Goal: Task Accomplishment & Management: Use online tool/utility

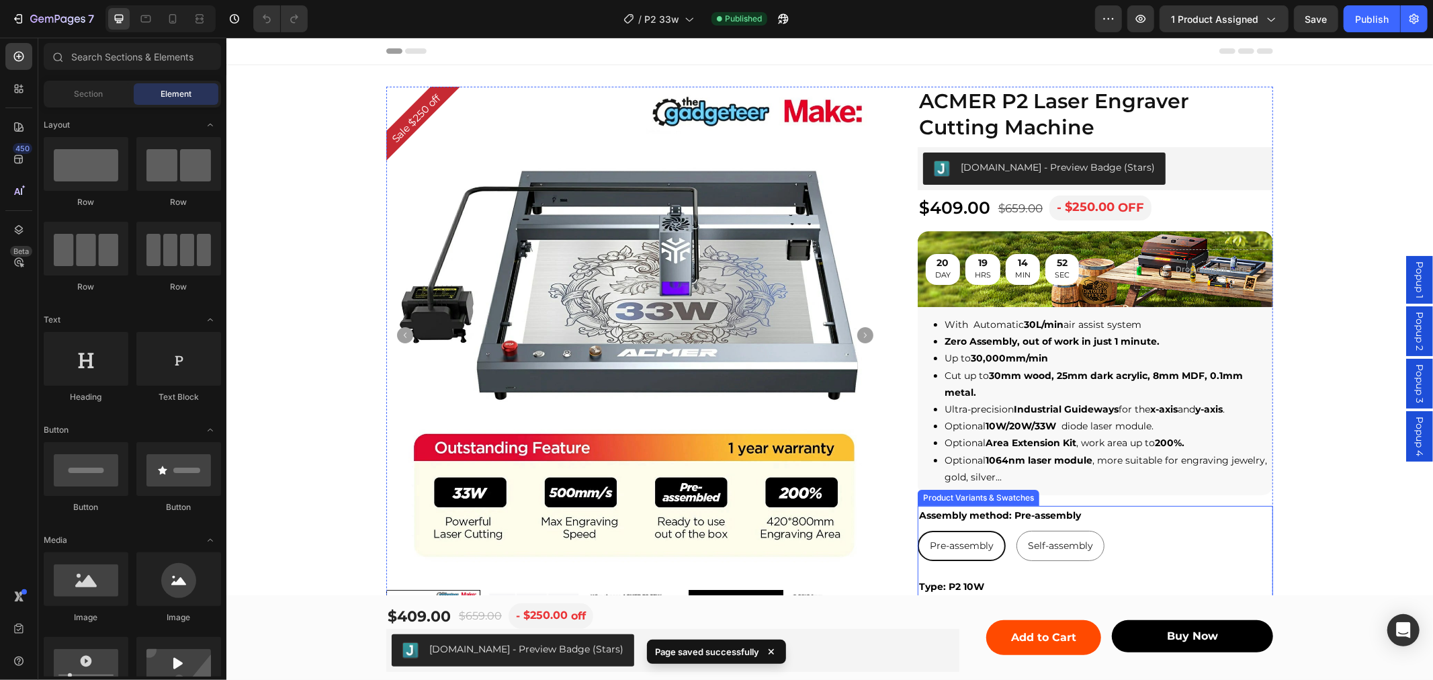
scroll to position [149, 0]
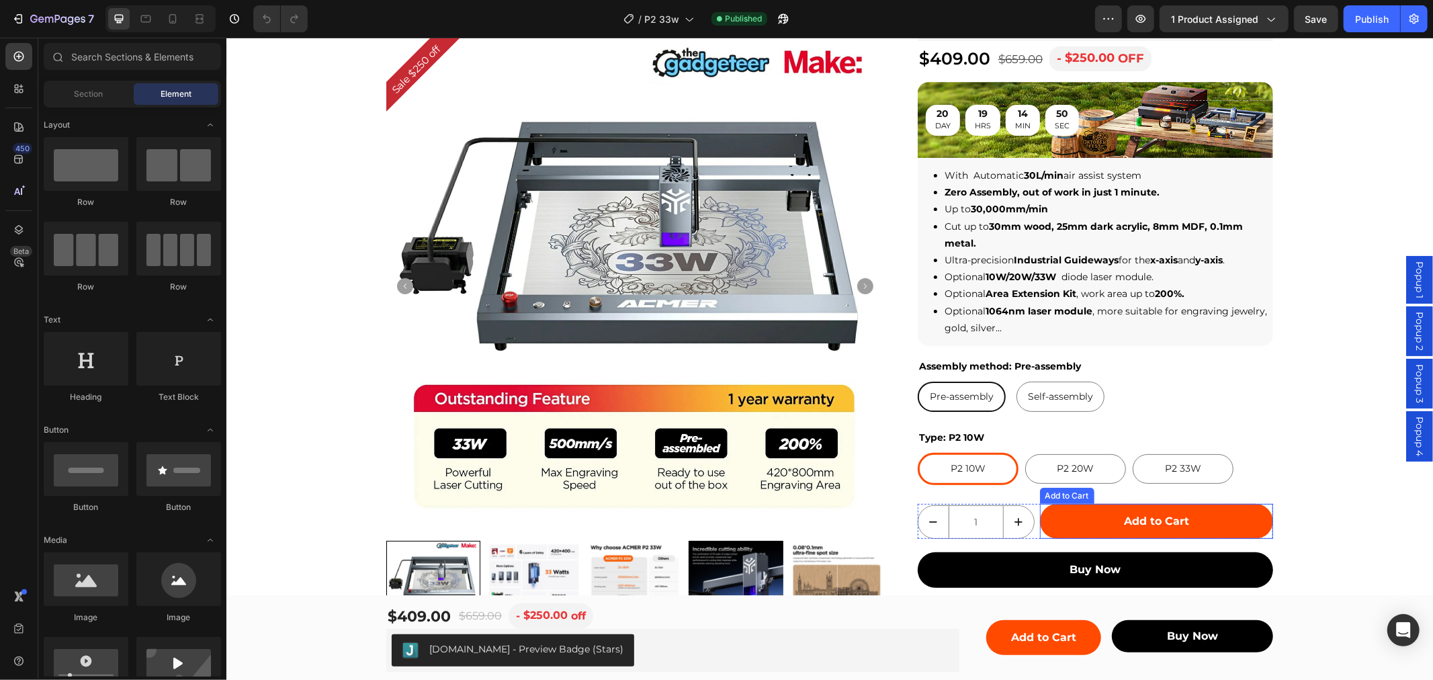
click at [1124, 391] on div "Pre-assembly Pre-assembly Pre-assembly Self-assembly Self-assembly Self-assembly" at bounding box center [1094, 396] width 355 height 30
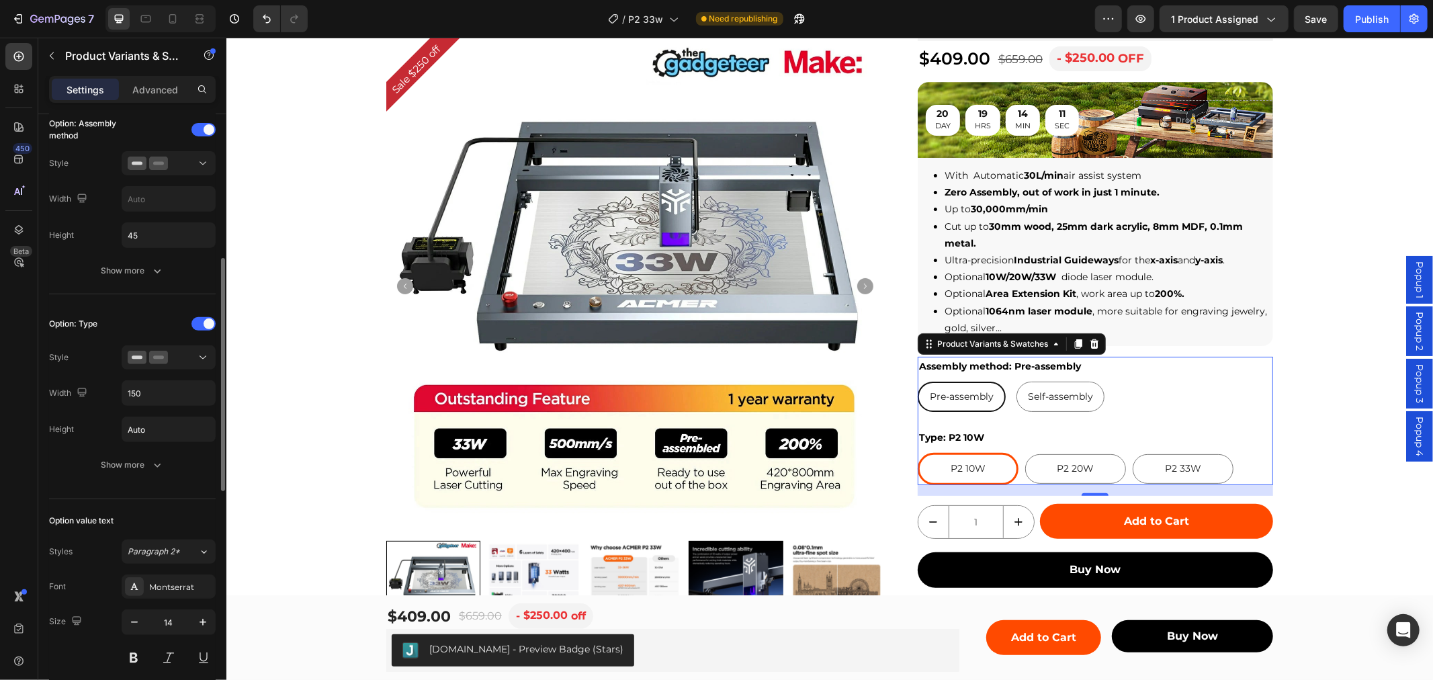
scroll to position [0, 0]
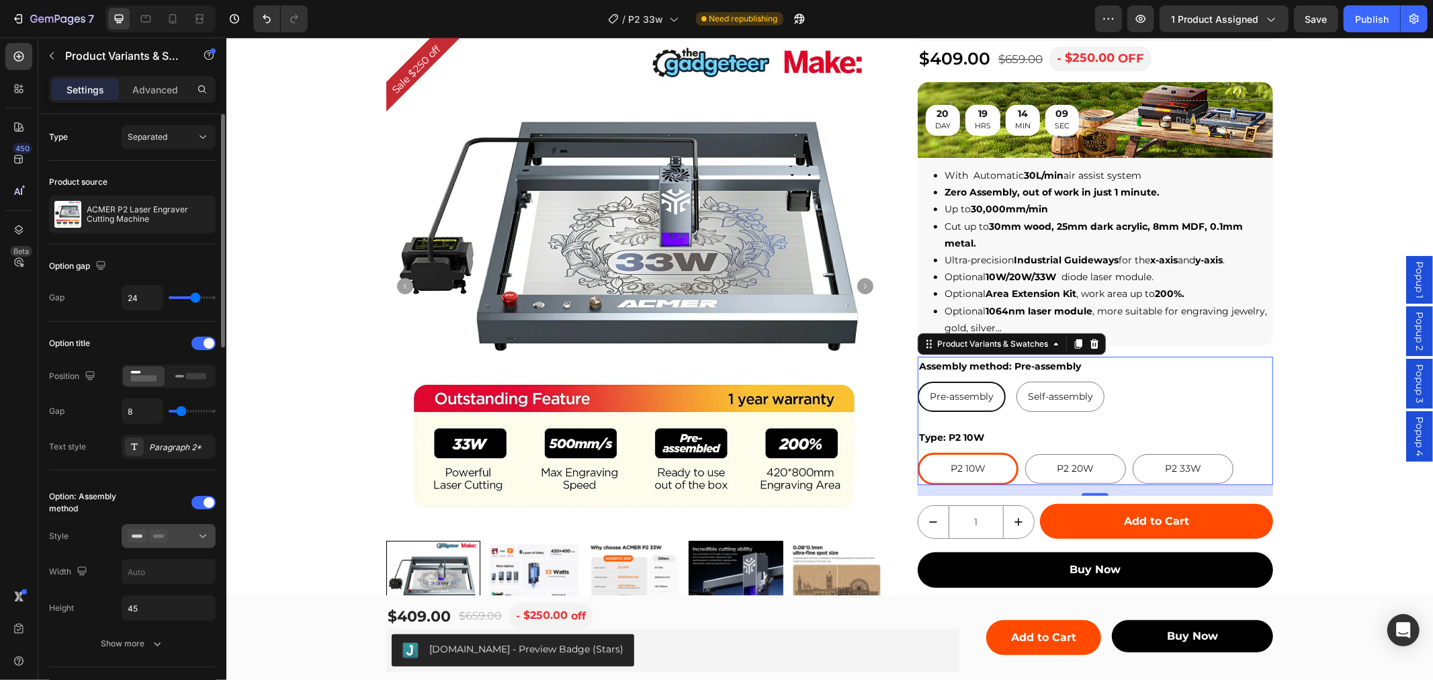
click at [185, 539] on div at bounding box center [169, 535] width 82 height 13
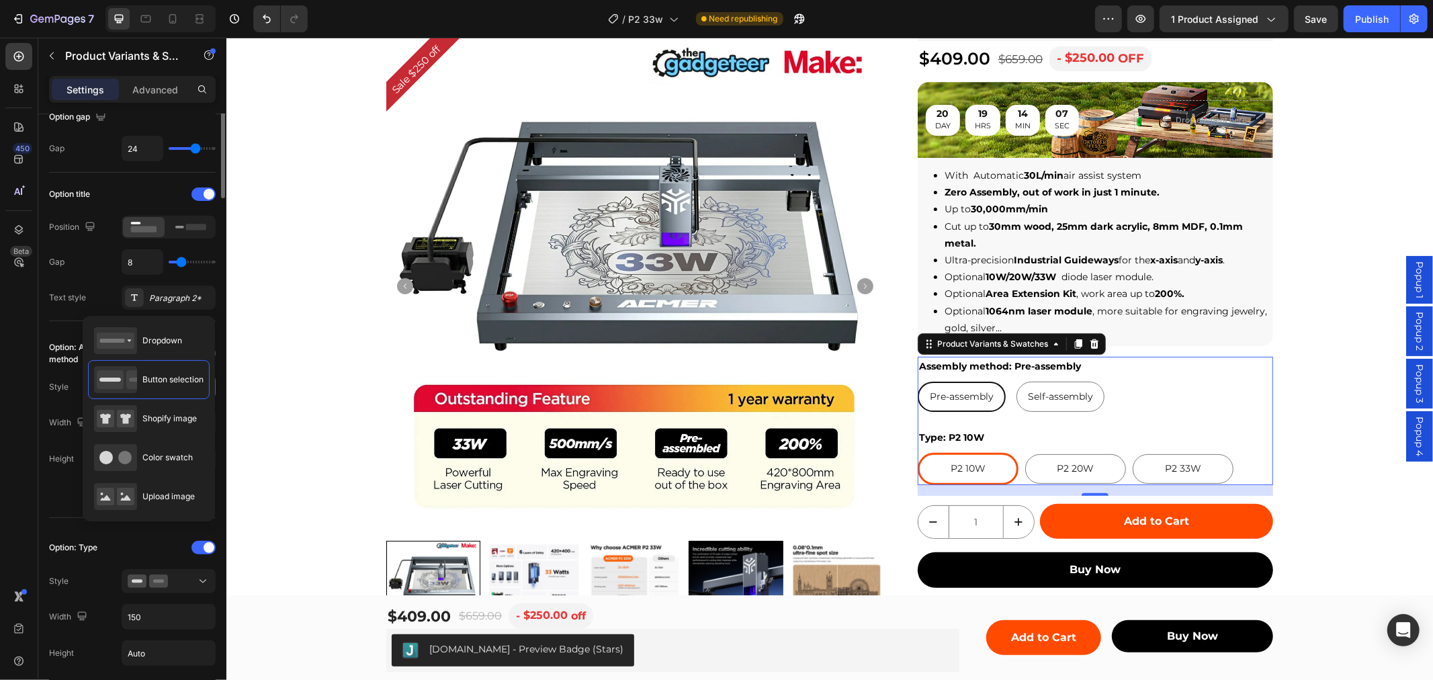
scroll to position [224, 0]
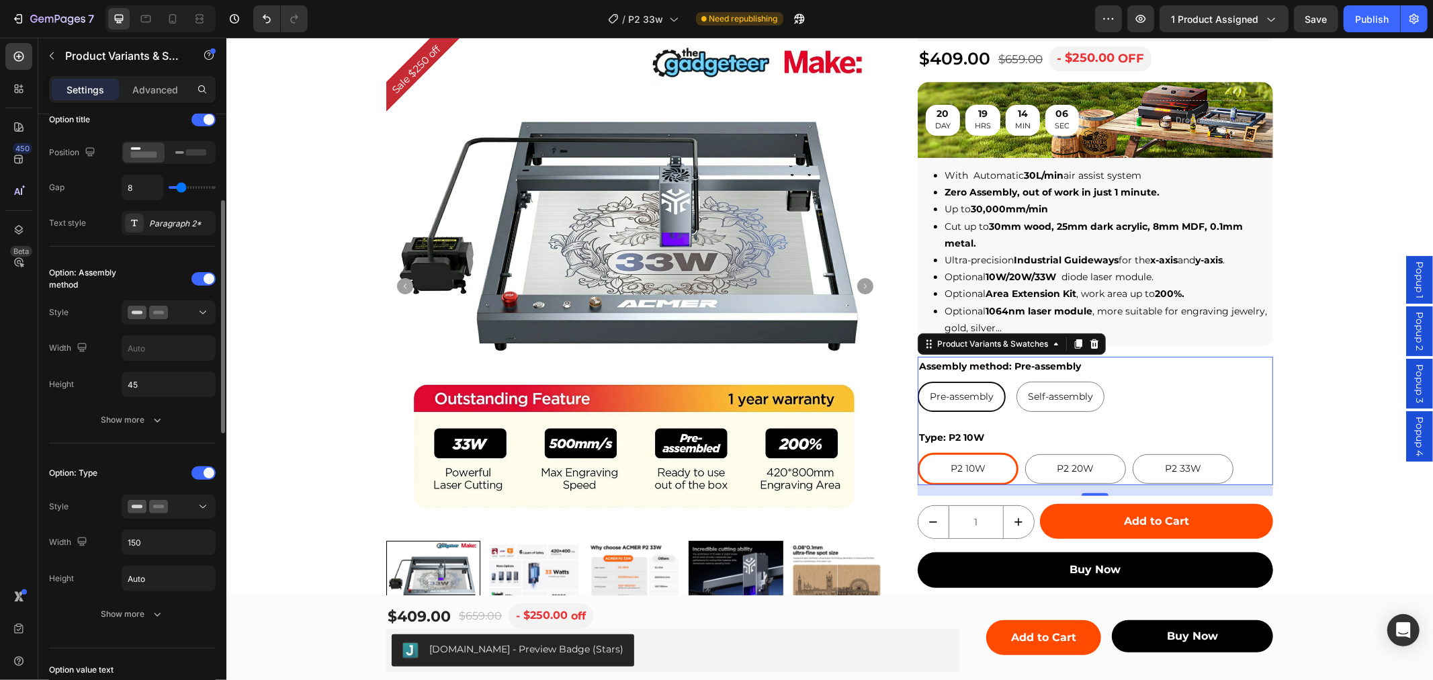
click at [42, 421] on div "Type Separated Product source ACMER P2 Laser Engraver Cutting Machine Option ga…" at bounding box center [132, 671] width 188 height 1563
click at [148, 421] on div "Show more" at bounding box center [132, 419] width 62 height 13
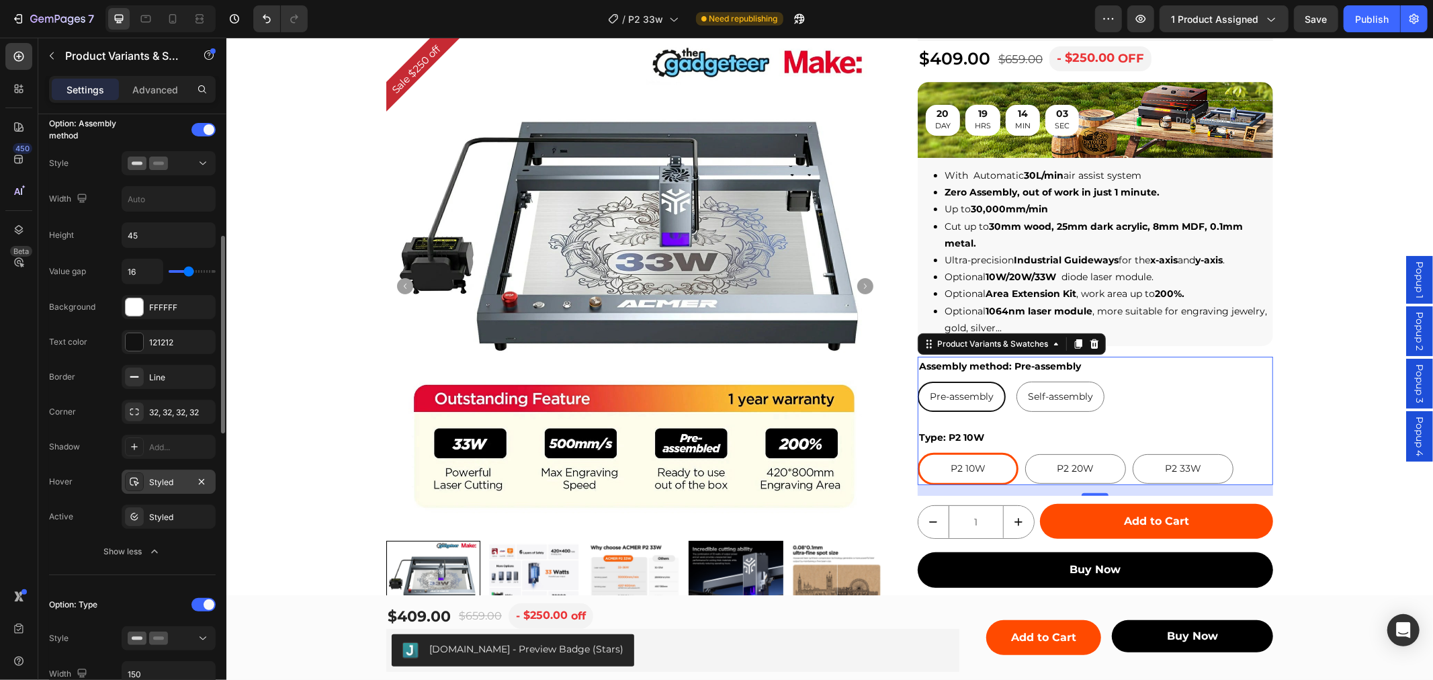
scroll to position [522, 0]
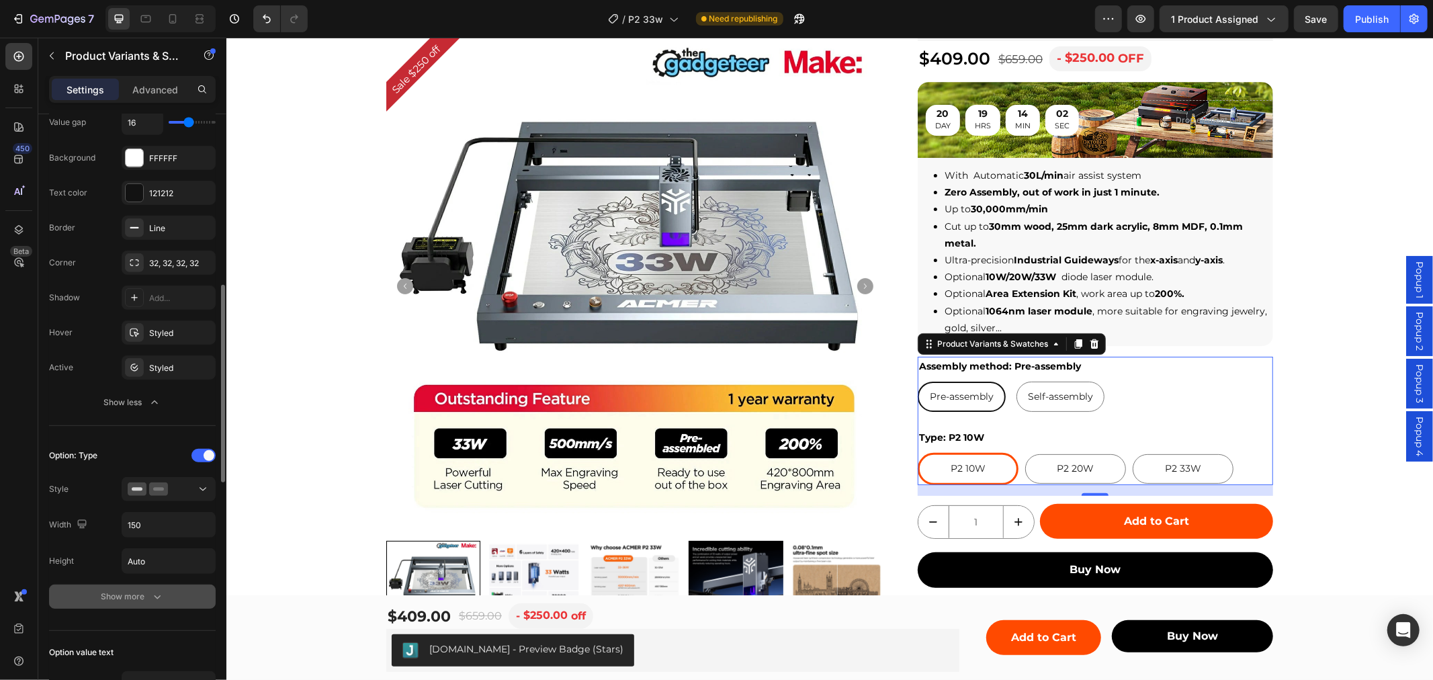
click at [134, 590] on div "Show more" at bounding box center [132, 596] width 62 height 13
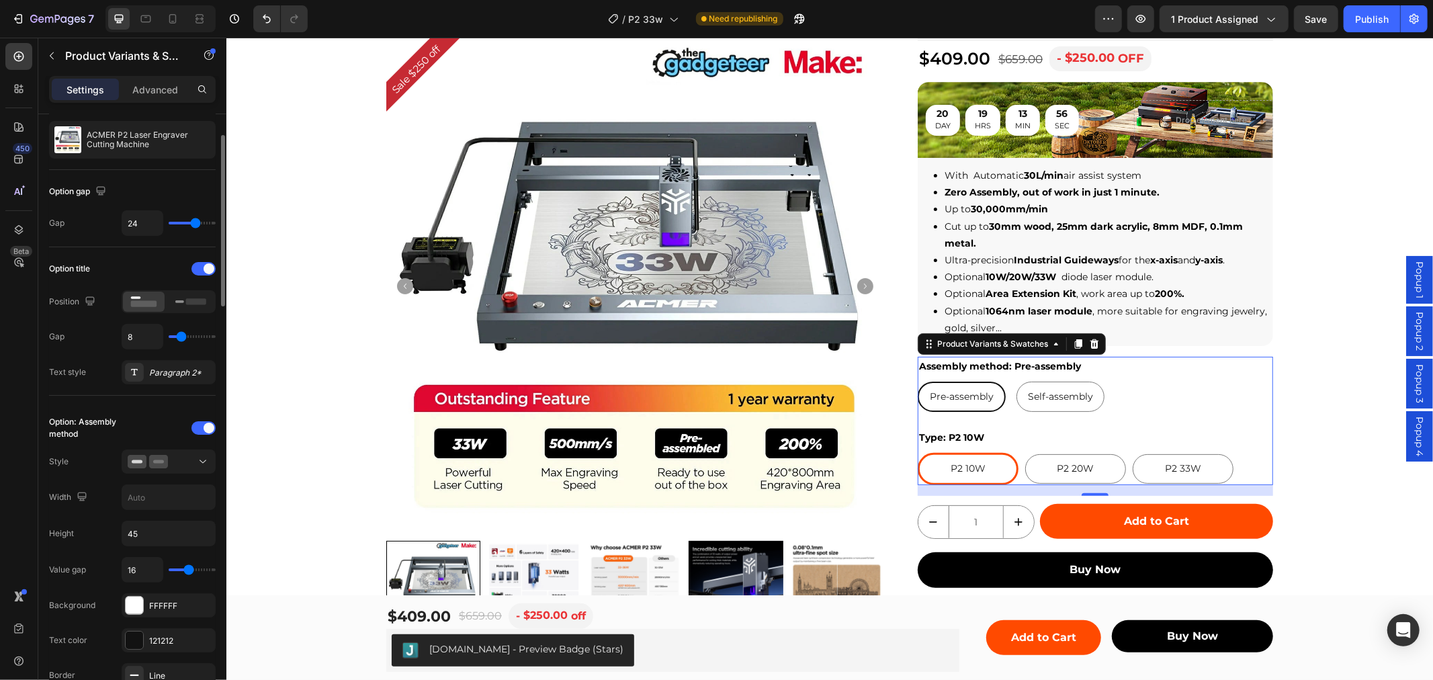
scroll to position [0, 0]
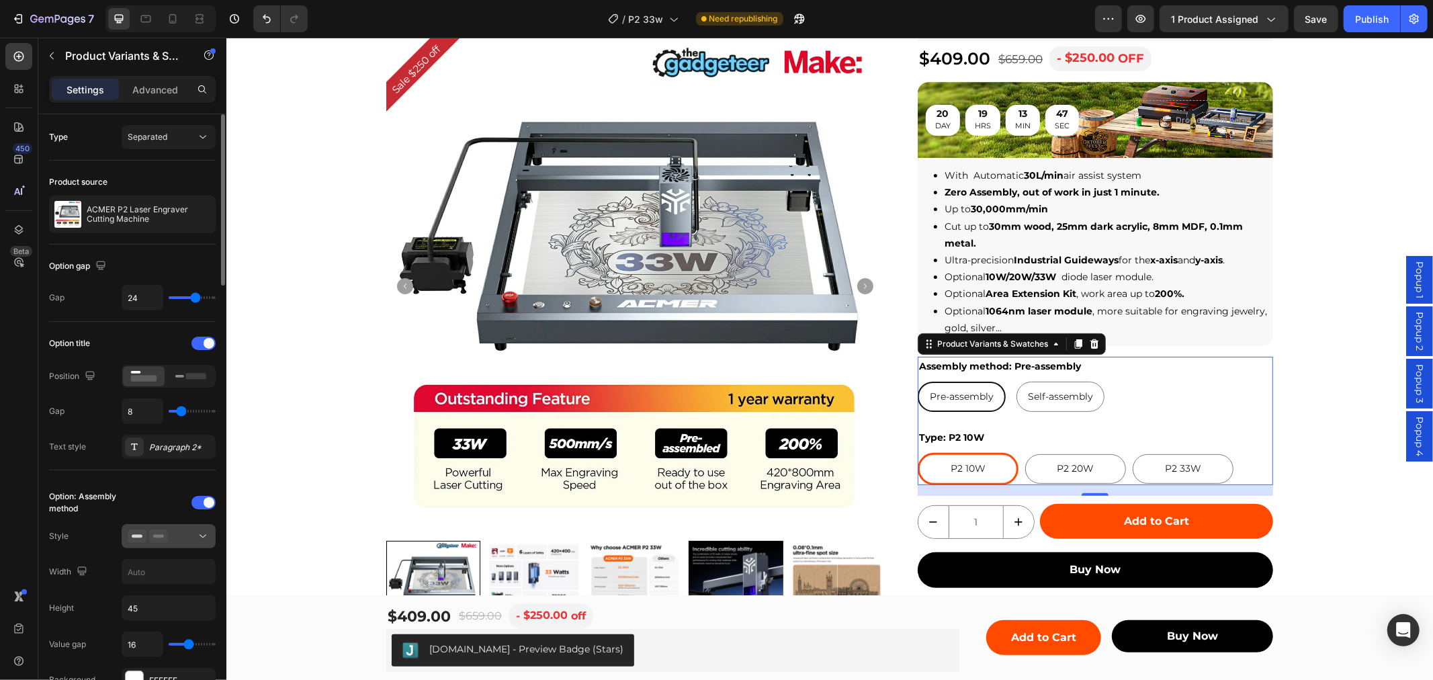
click at [175, 542] on div at bounding box center [169, 535] width 82 height 13
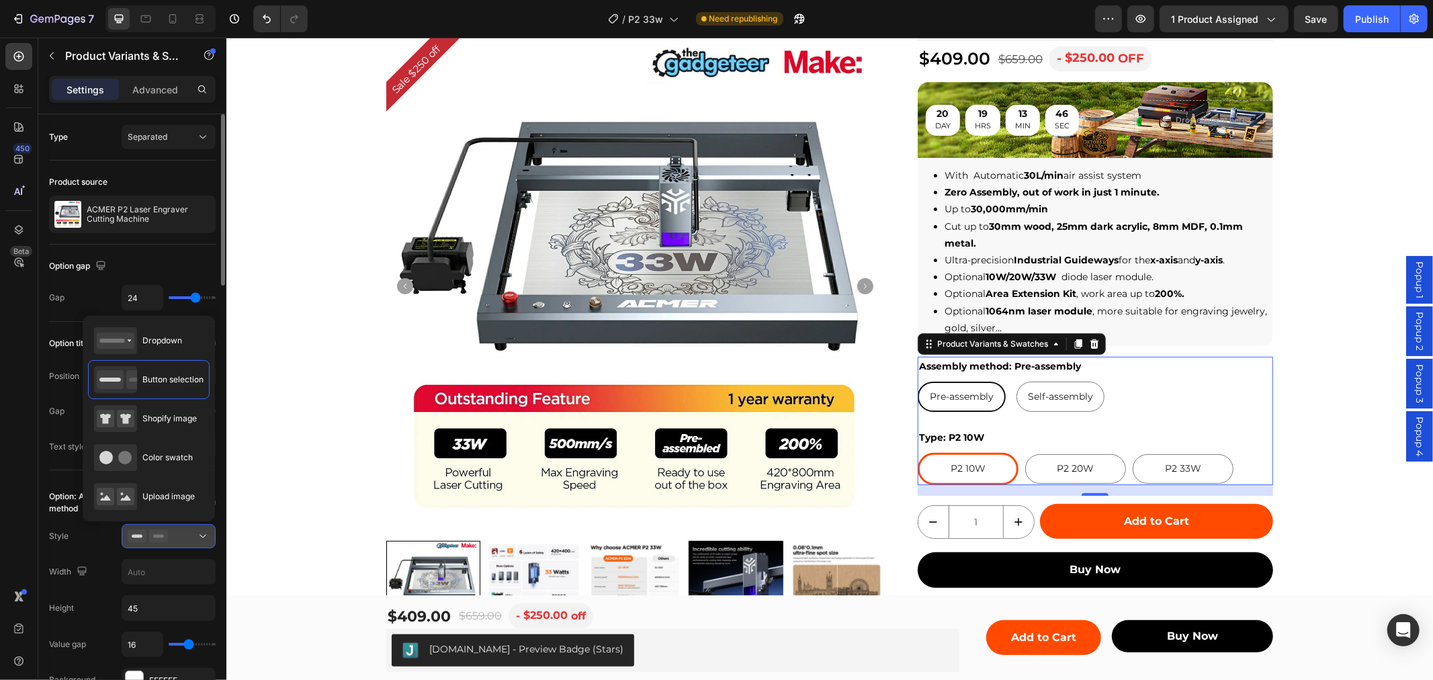
click at [191, 543] on button at bounding box center [169, 536] width 94 height 24
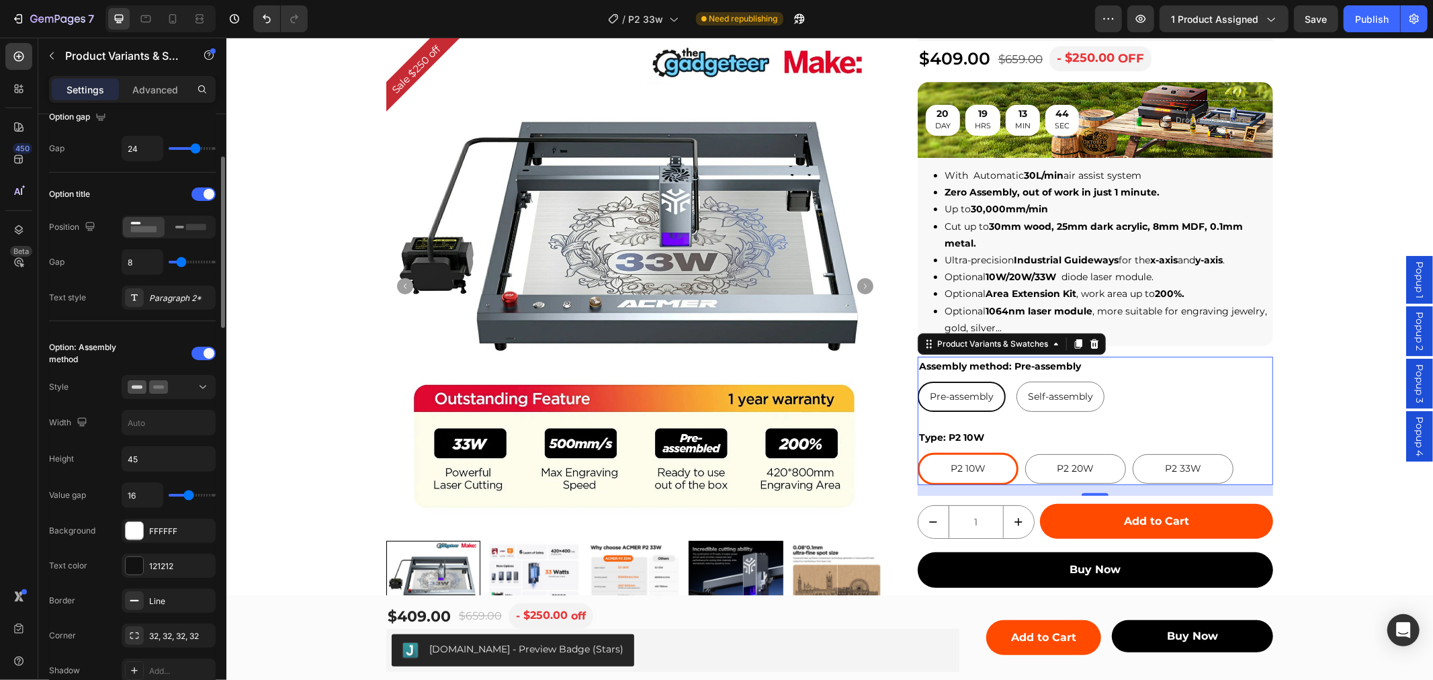
scroll to position [298, 0]
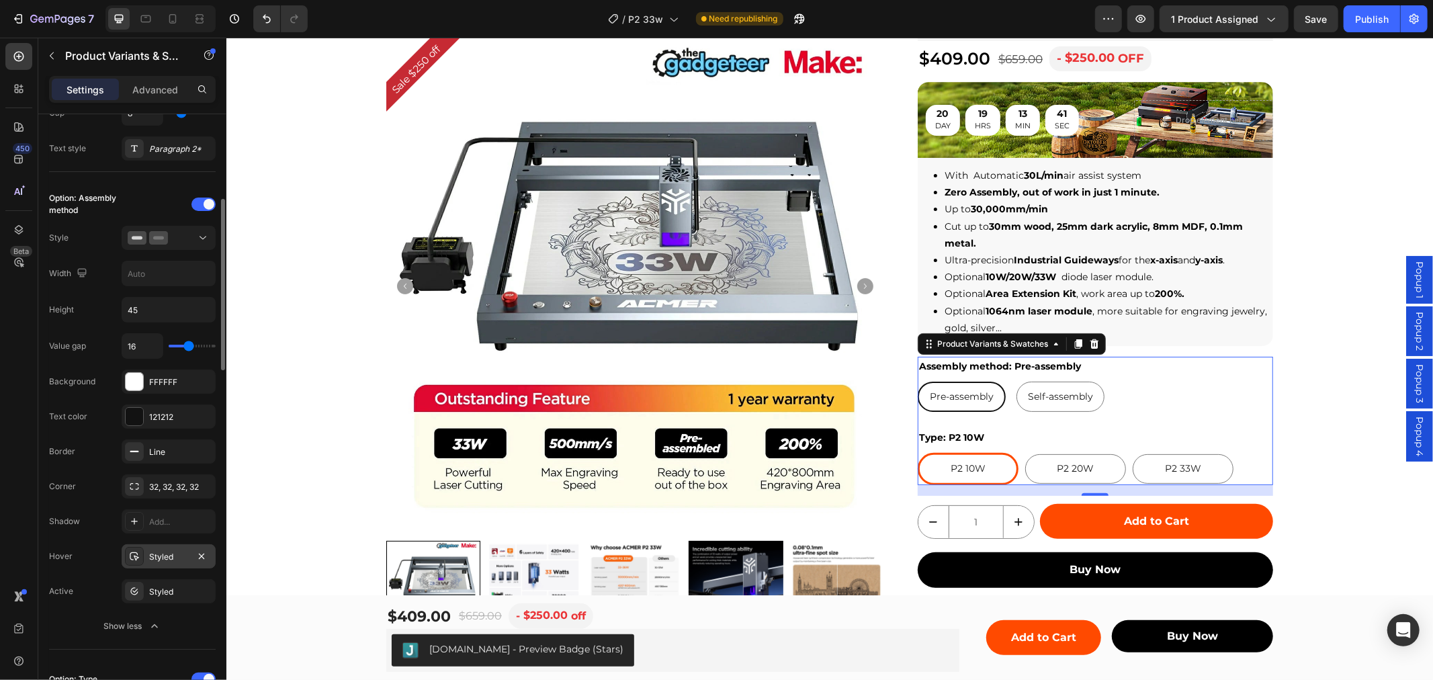
click at [162, 566] on div "Styled" at bounding box center [169, 556] width 94 height 24
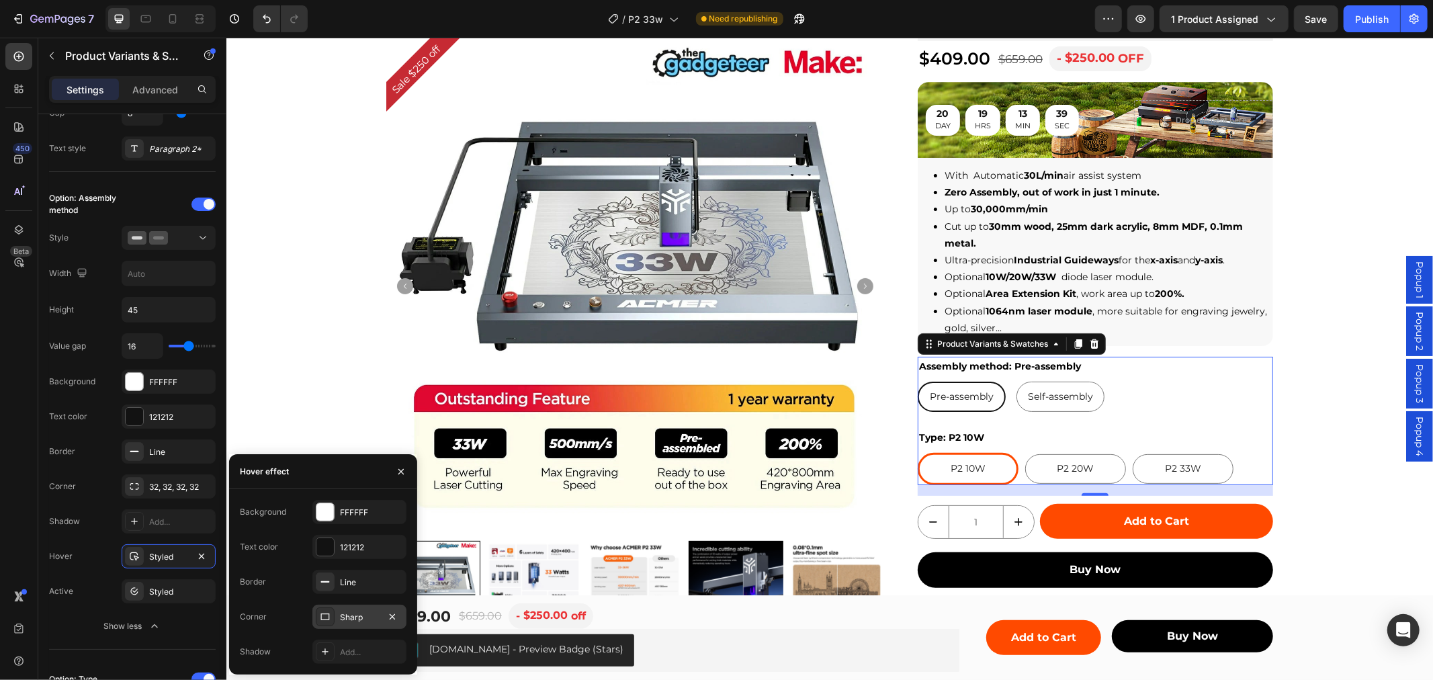
click at [354, 616] on div "Sharp" at bounding box center [359, 617] width 39 height 12
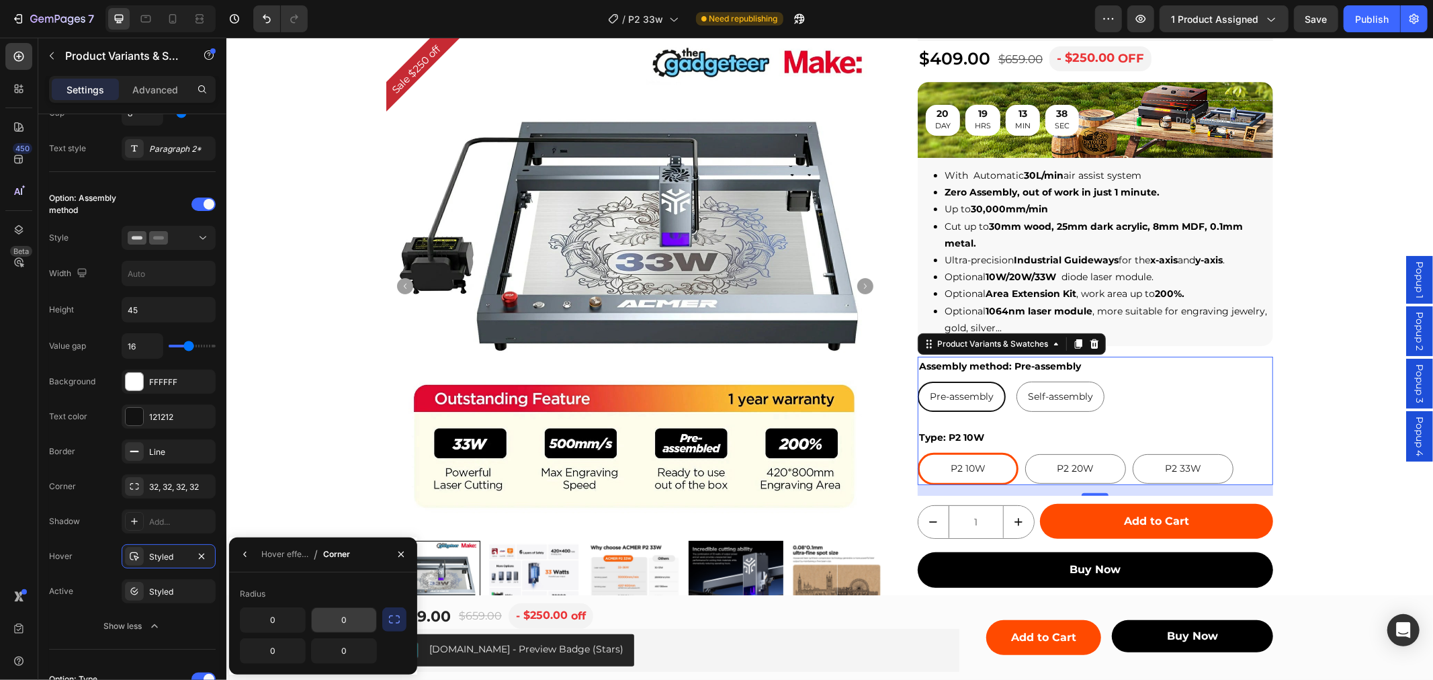
click at [347, 619] on input "0" at bounding box center [344, 620] width 64 height 24
type input "30"
click at [390, 626] on button "button" at bounding box center [394, 619] width 24 height 24
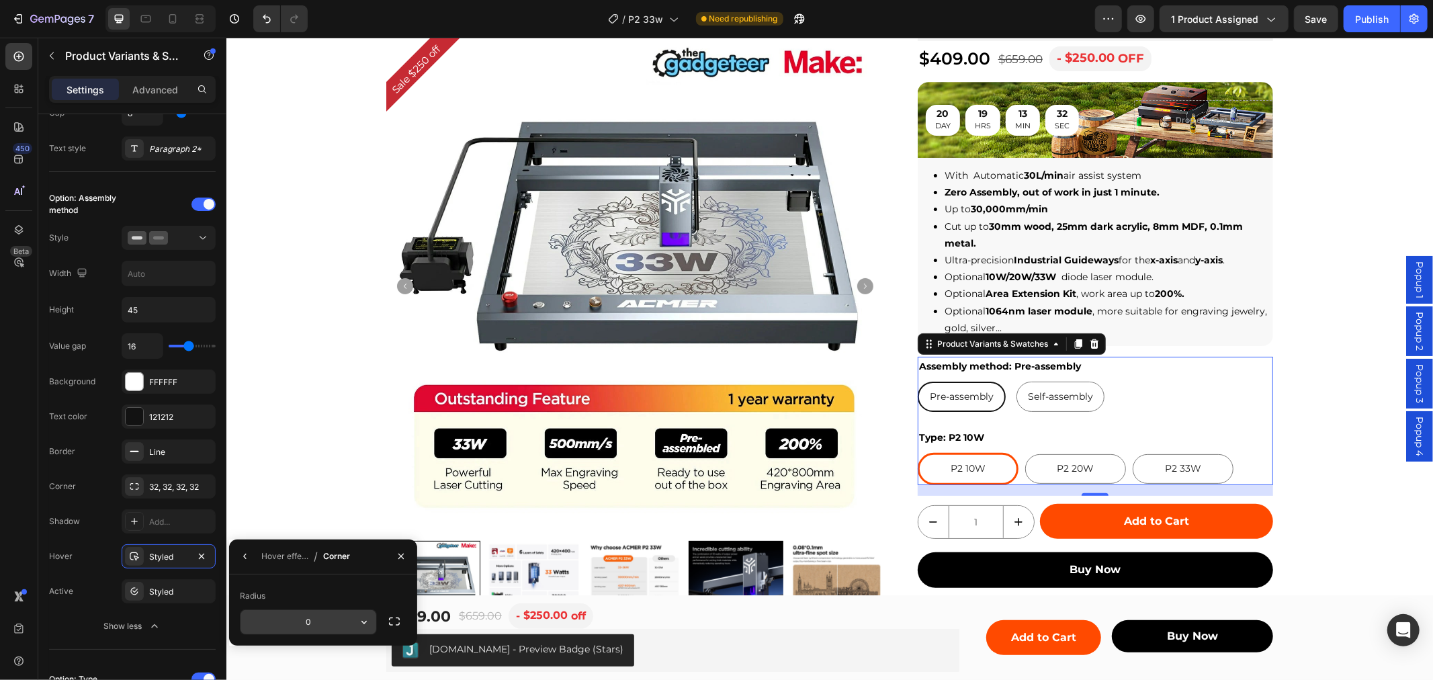
click at [340, 621] on input "0" at bounding box center [309, 622] width 136 height 24
click at [175, 590] on div "Styled" at bounding box center [168, 592] width 39 height 12
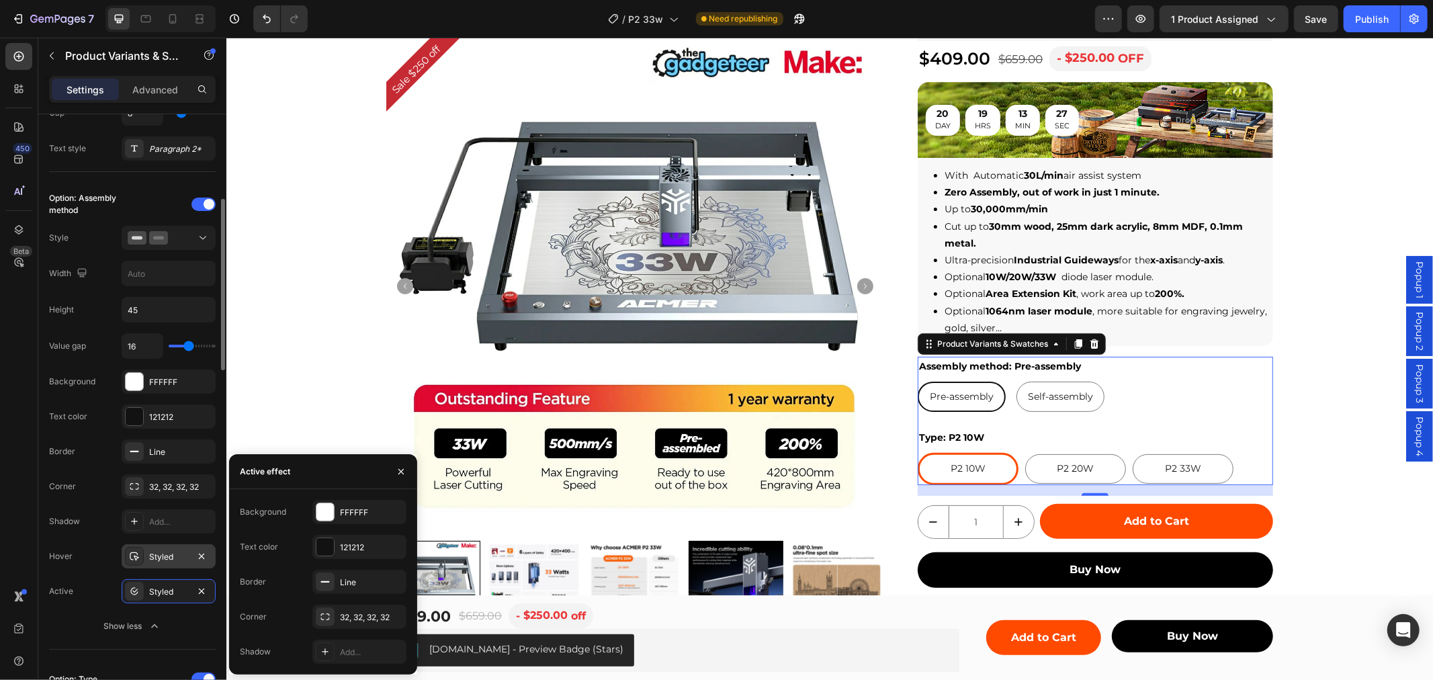
click at [175, 568] on div "Styled" at bounding box center [169, 556] width 94 height 24
click at [371, 622] on div "30, 30, 30, 30" at bounding box center [359, 617] width 39 height 12
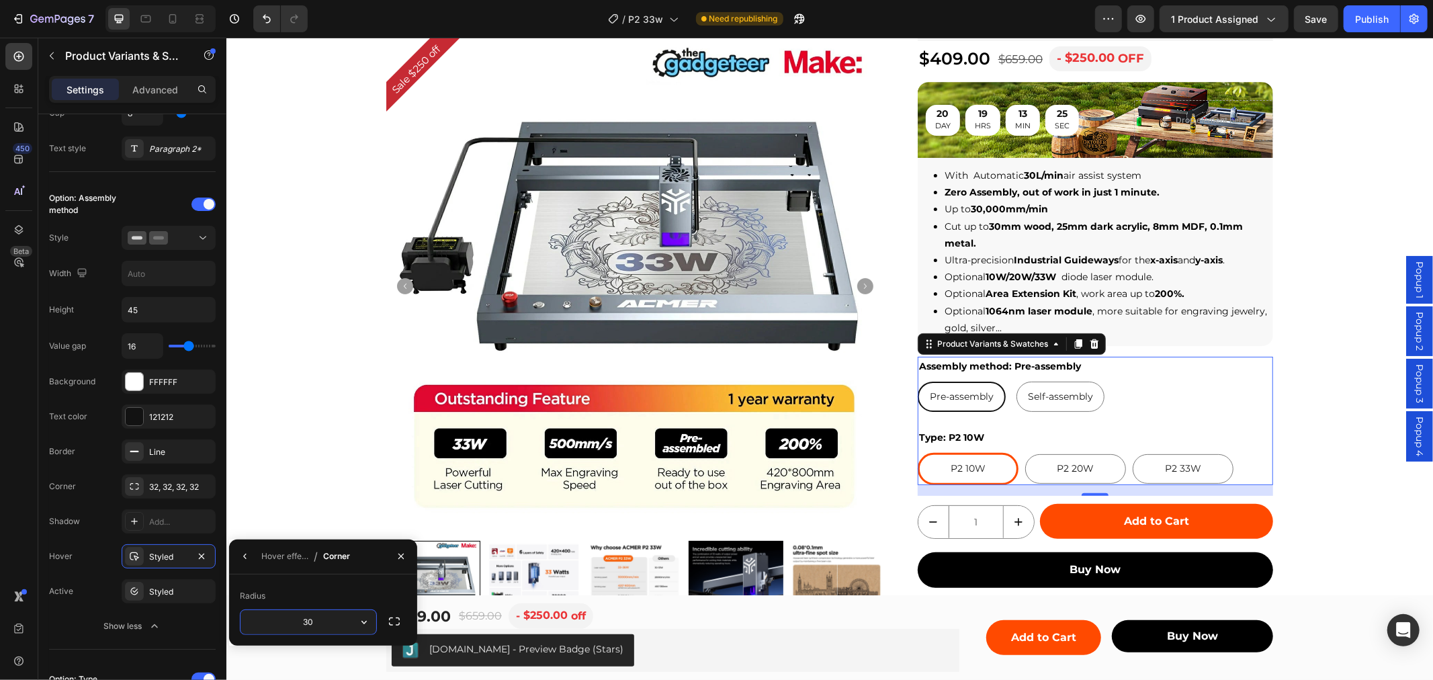
click at [327, 619] on input "30" at bounding box center [309, 622] width 136 height 24
type input "32"
click at [104, 554] on div "Hover Styled" at bounding box center [132, 556] width 167 height 24
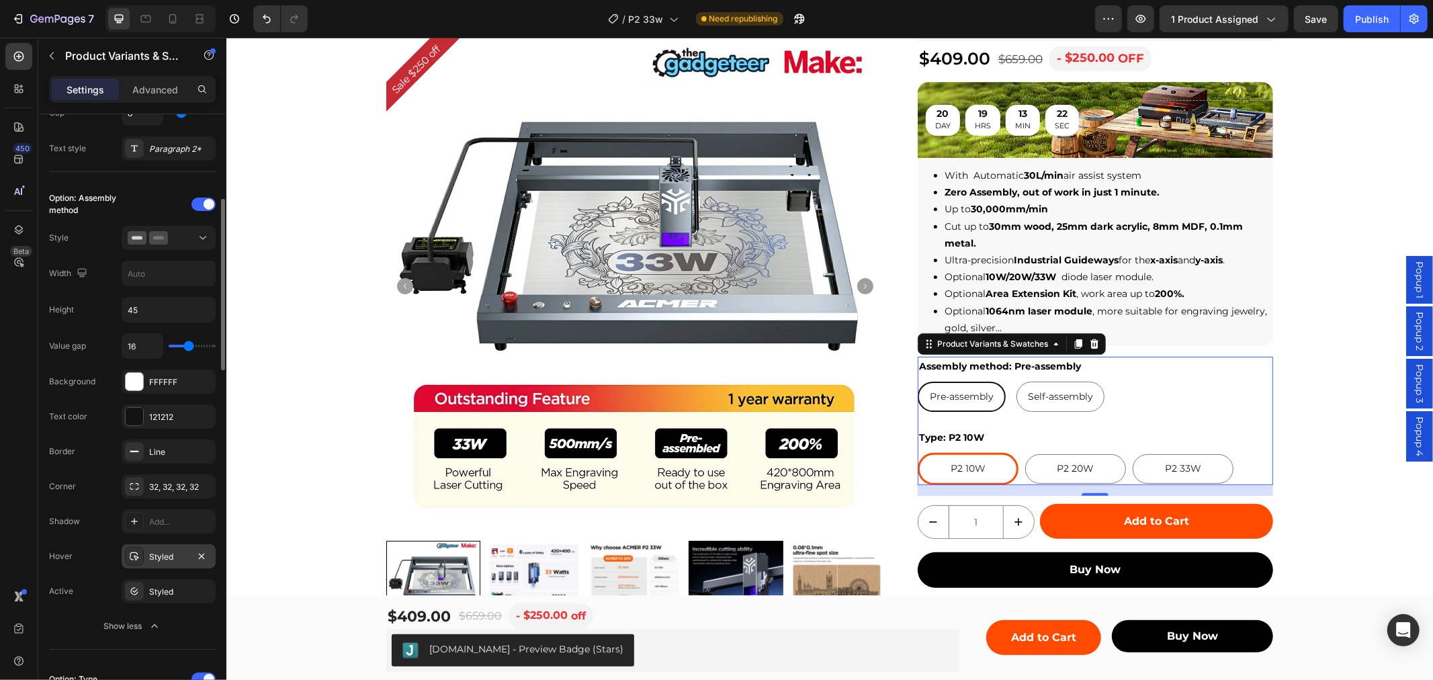
click at [157, 563] on div "Styled" at bounding box center [169, 556] width 94 height 24
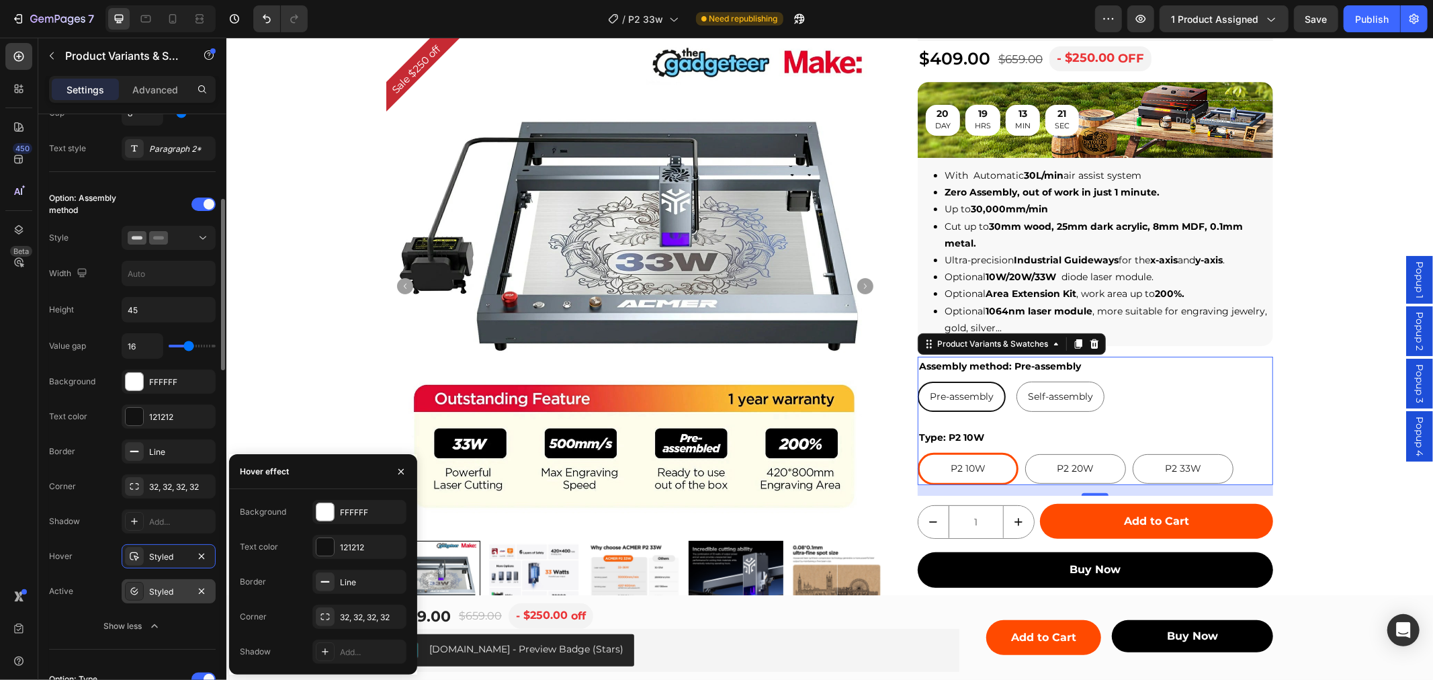
click at [163, 598] on div "Styled" at bounding box center [168, 592] width 39 height 12
click at [16, 580] on div "450 Beta" at bounding box center [18, 313] width 27 height 540
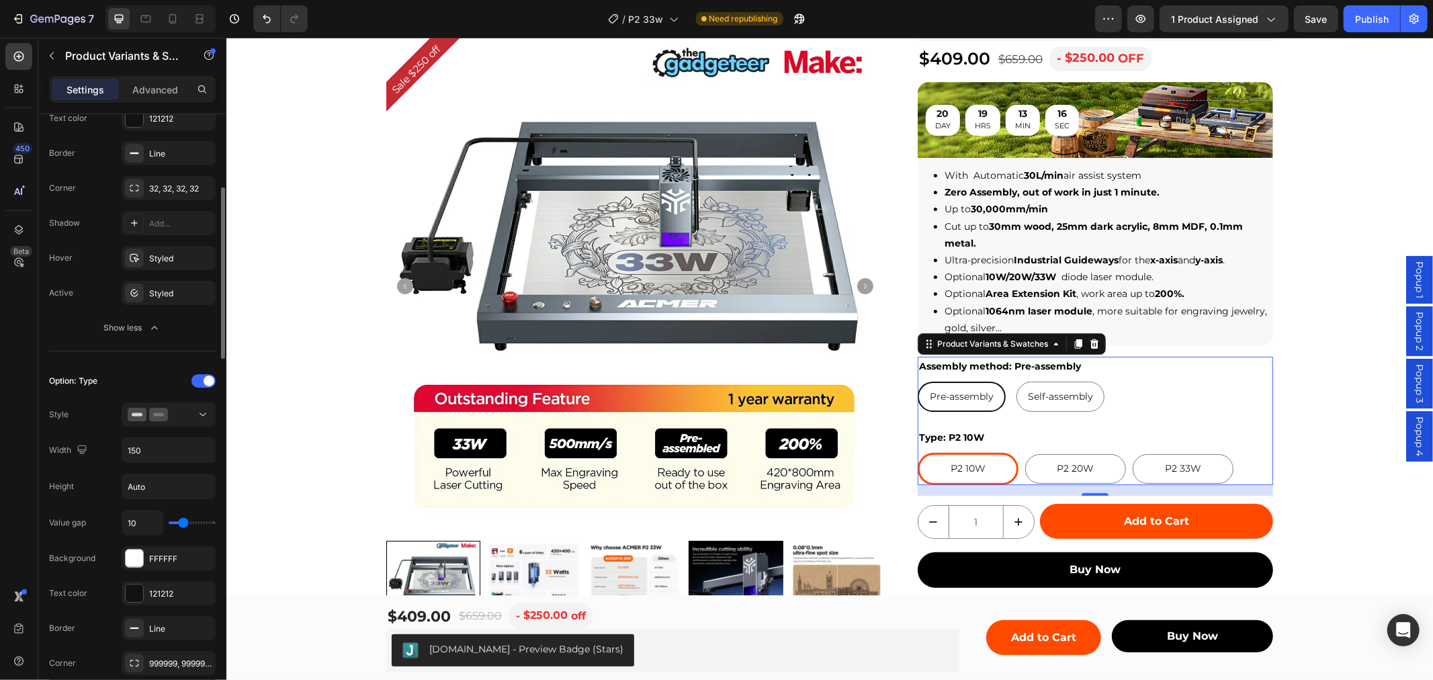
scroll to position [447, 0]
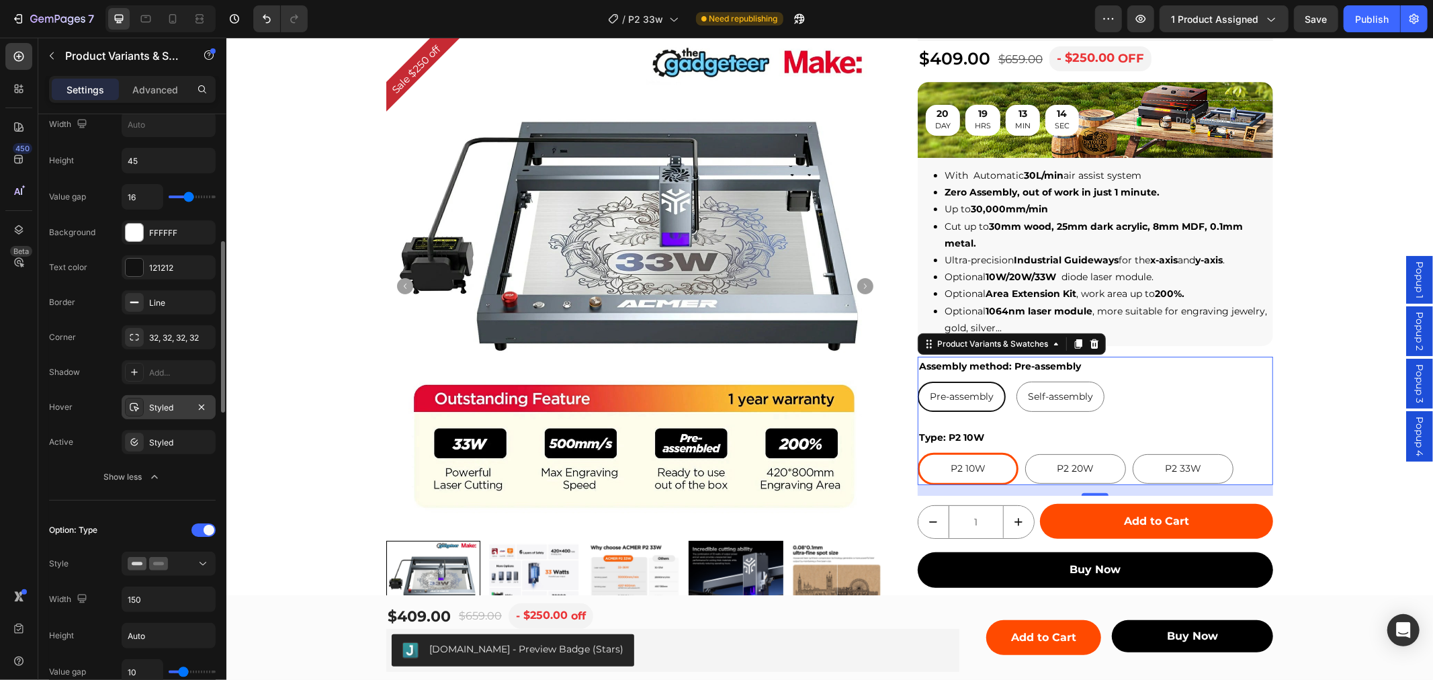
click at [160, 413] on div "Styled" at bounding box center [168, 408] width 39 height 12
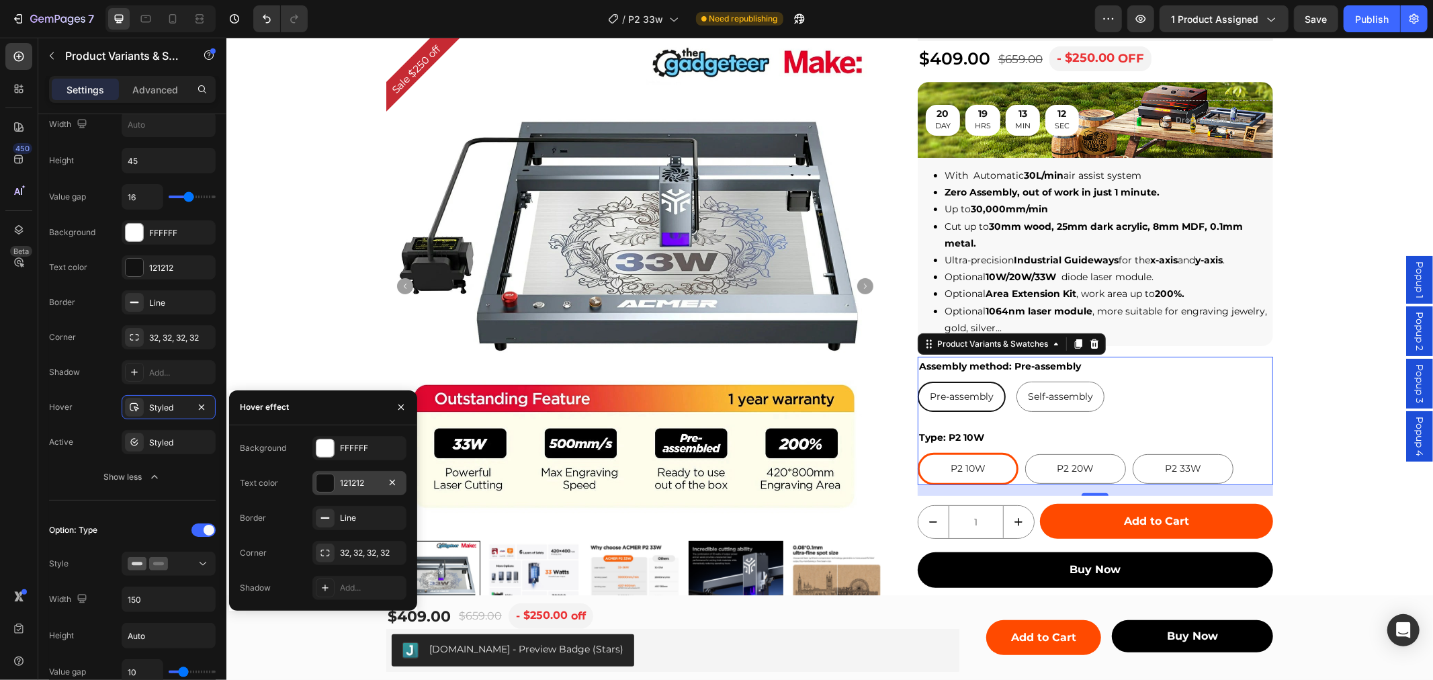
click at [354, 484] on div "121212" at bounding box center [359, 483] width 39 height 12
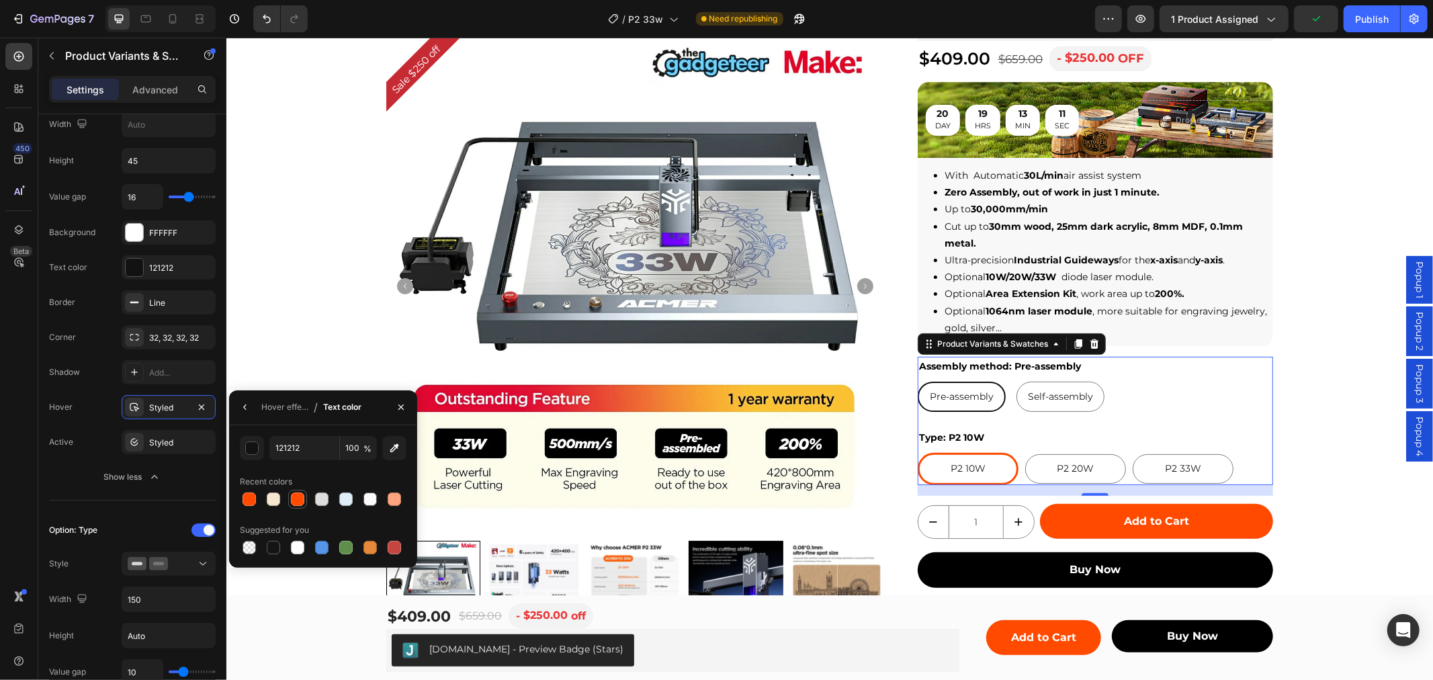
click at [288, 498] on div at bounding box center [297, 499] width 19 height 19
click at [11, 413] on div "450 Beta" at bounding box center [18, 313] width 27 height 540
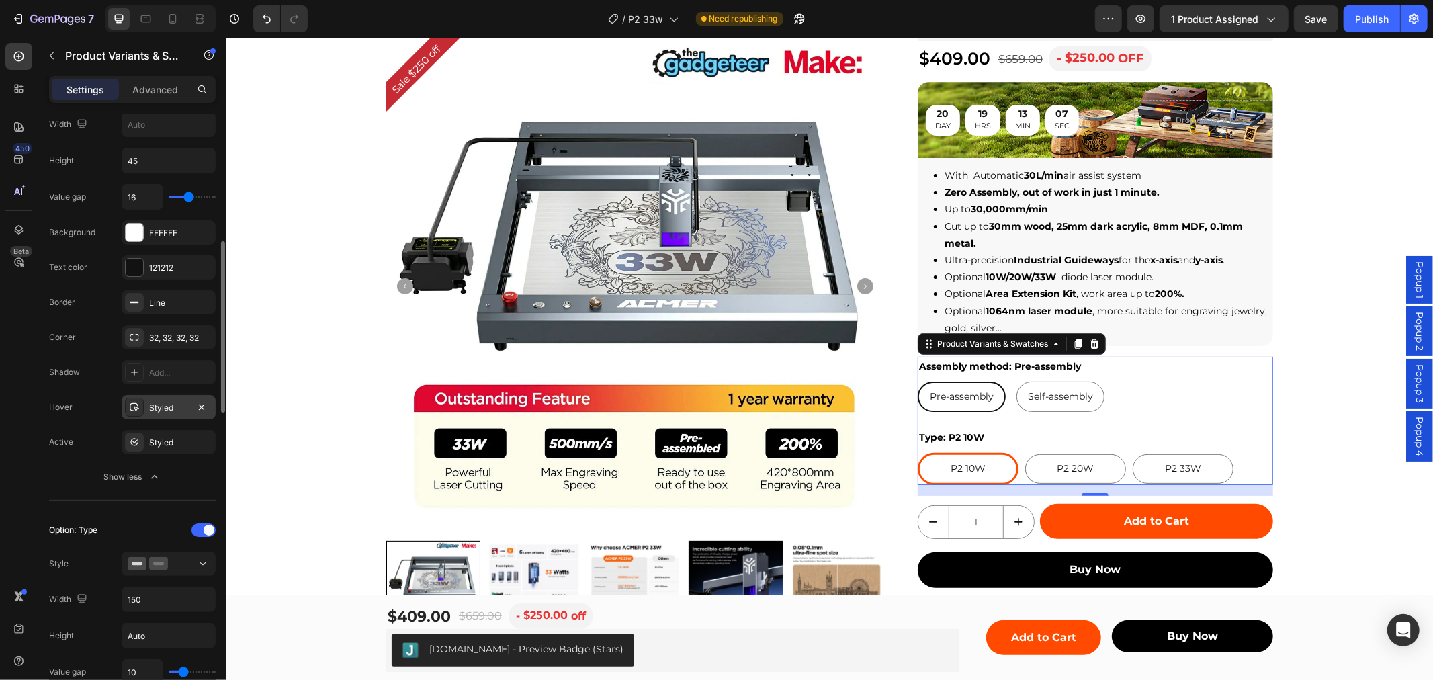
click at [177, 408] on div "Styled" at bounding box center [168, 408] width 39 height 12
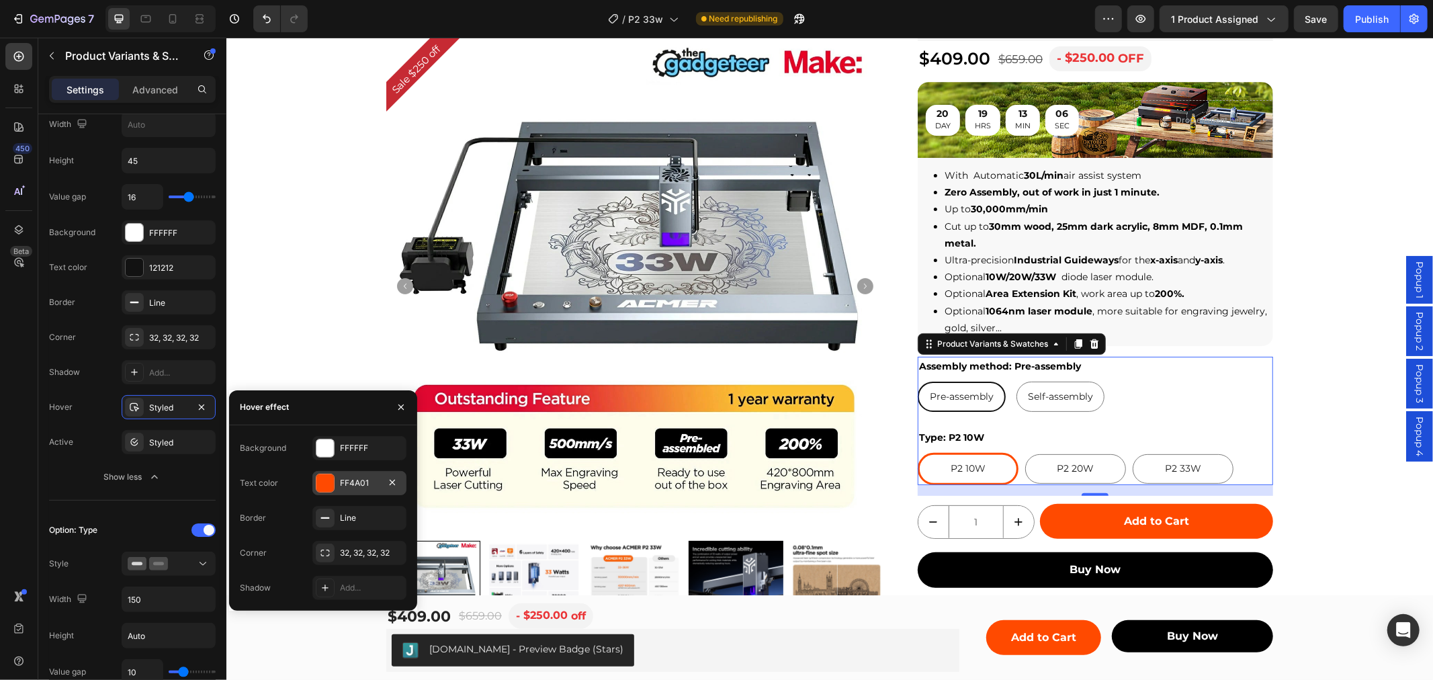
click at [351, 478] on div "FF4A01" at bounding box center [359, 483] width 39 height 12
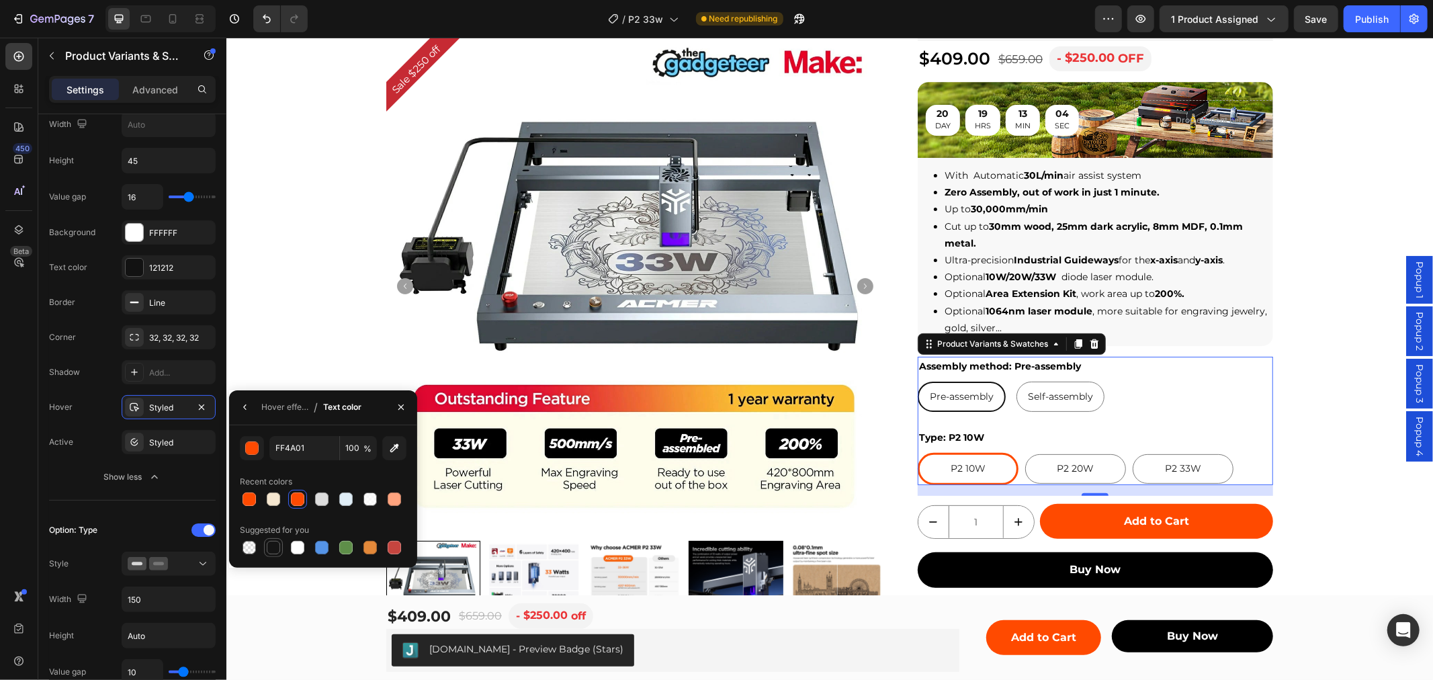
click at [265, 539] on div at bounding box center [273, 547] width 16 height 16
click at [251, 450] on div "button" at bounding box center [252, 448] width 13 height 13
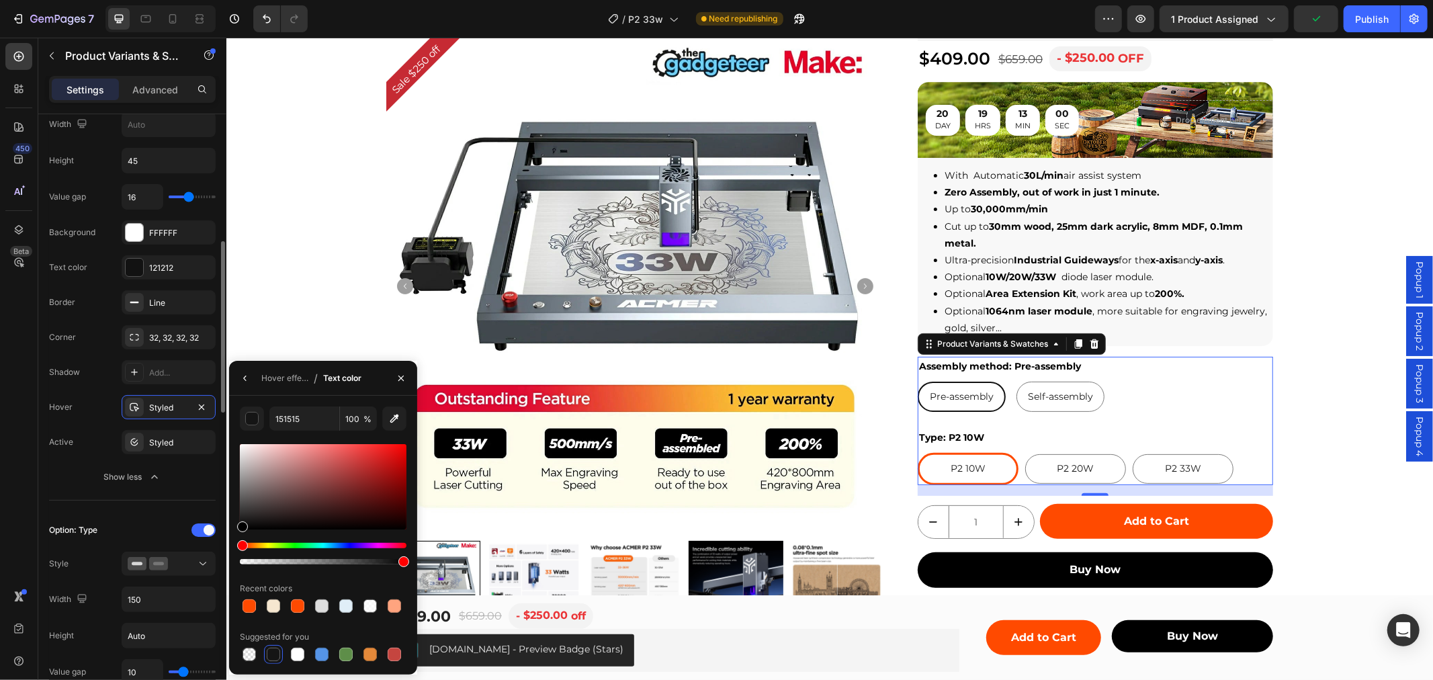
drag, startPoint x: 259, startPoint y: 501, endPoint x: 215, endPoint y: 547, distance: 63.7
click at [215, 547] on div "450 Beta Sections(18) Elements(84) Section Element Hero Section Product Detail …" at bounding box center [113, 359] width 226 height 642
type input "000000"
click at [163, 417] on div "Styled" at bounding box center [169, 407] width 94 height 24
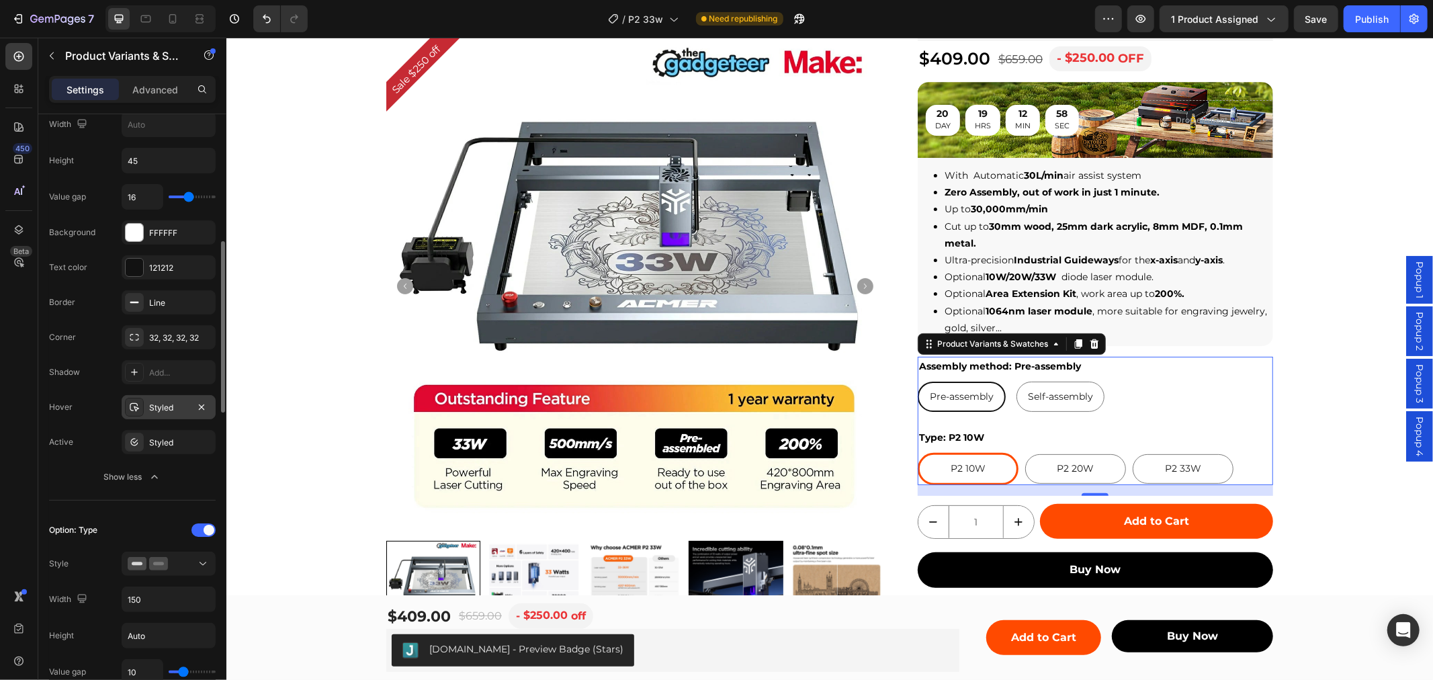
click at [163, 413] on div "Styled" at bounding box center [168, 408] width 39 height 12
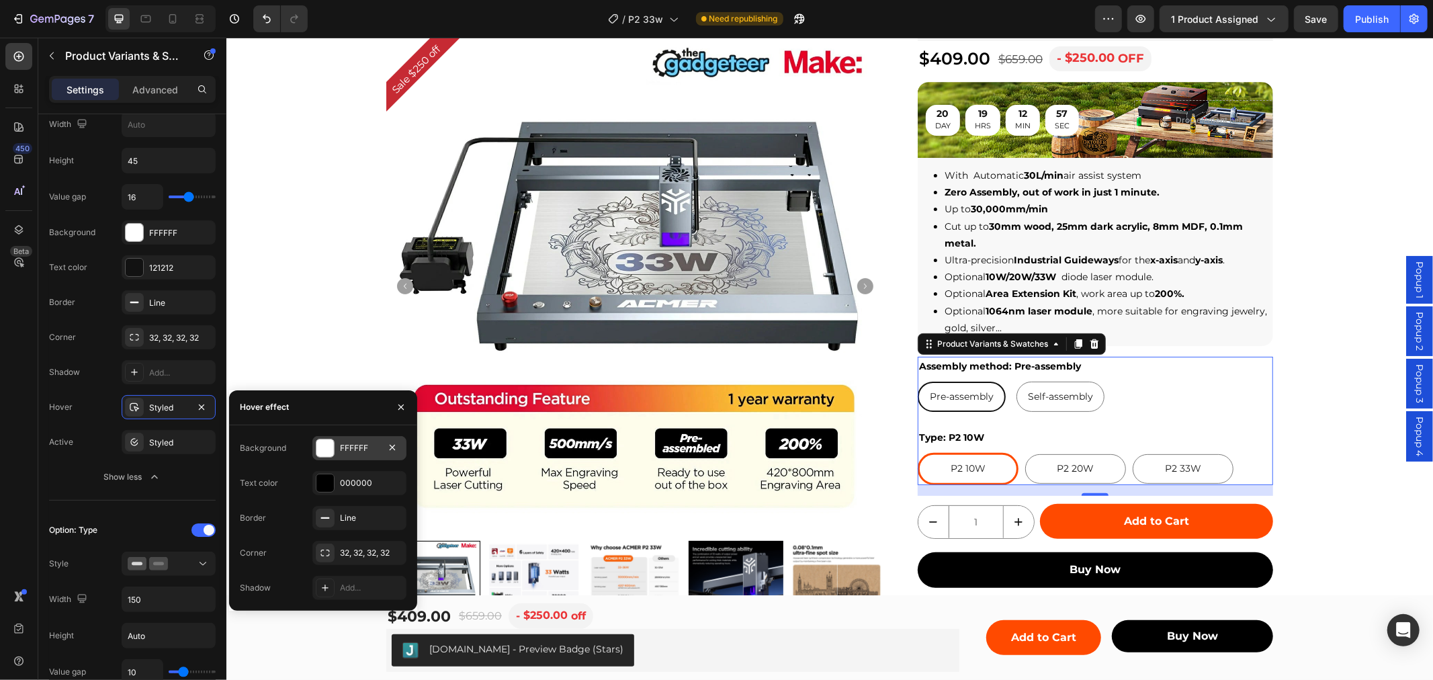
click at [359, 451] on div "FFFFFF" at bounding box center [359, 448] width 39 height 12
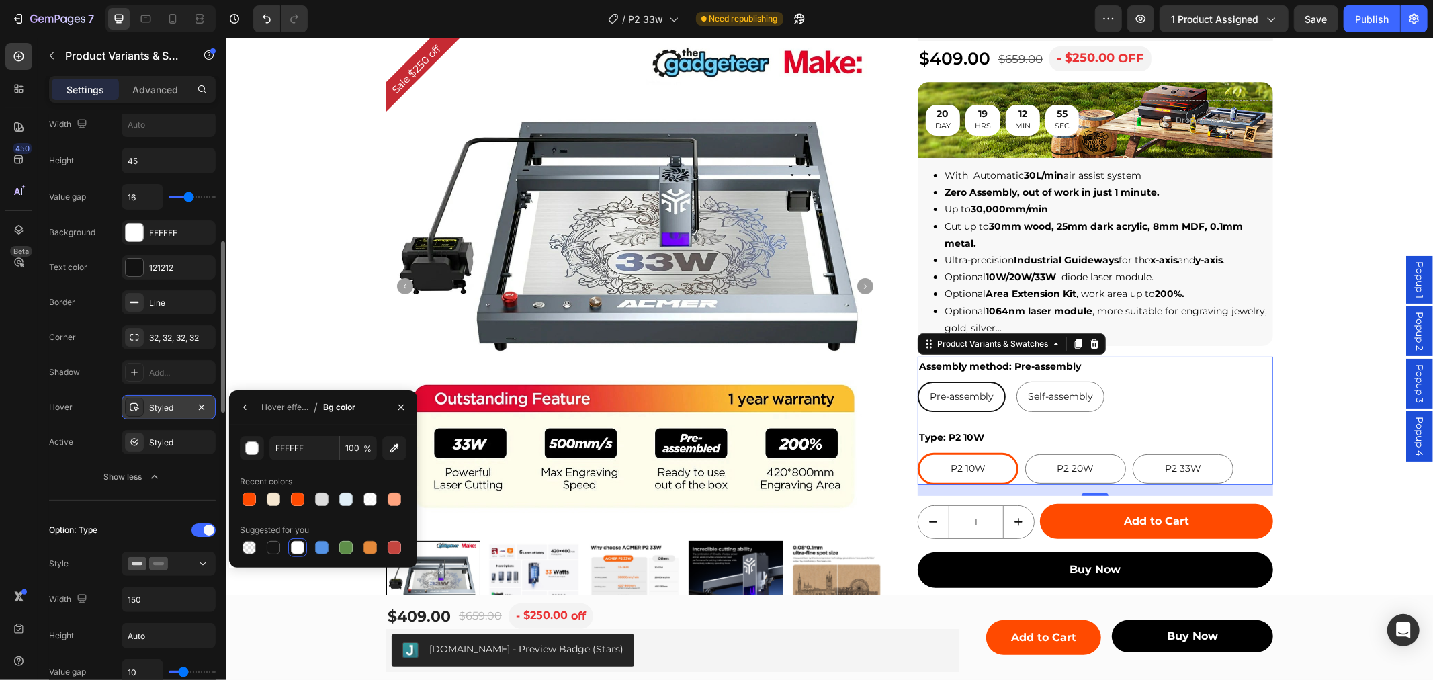
click at [180, 411] on div "Styled" at bounding box center [168, 408] width 39 height 12
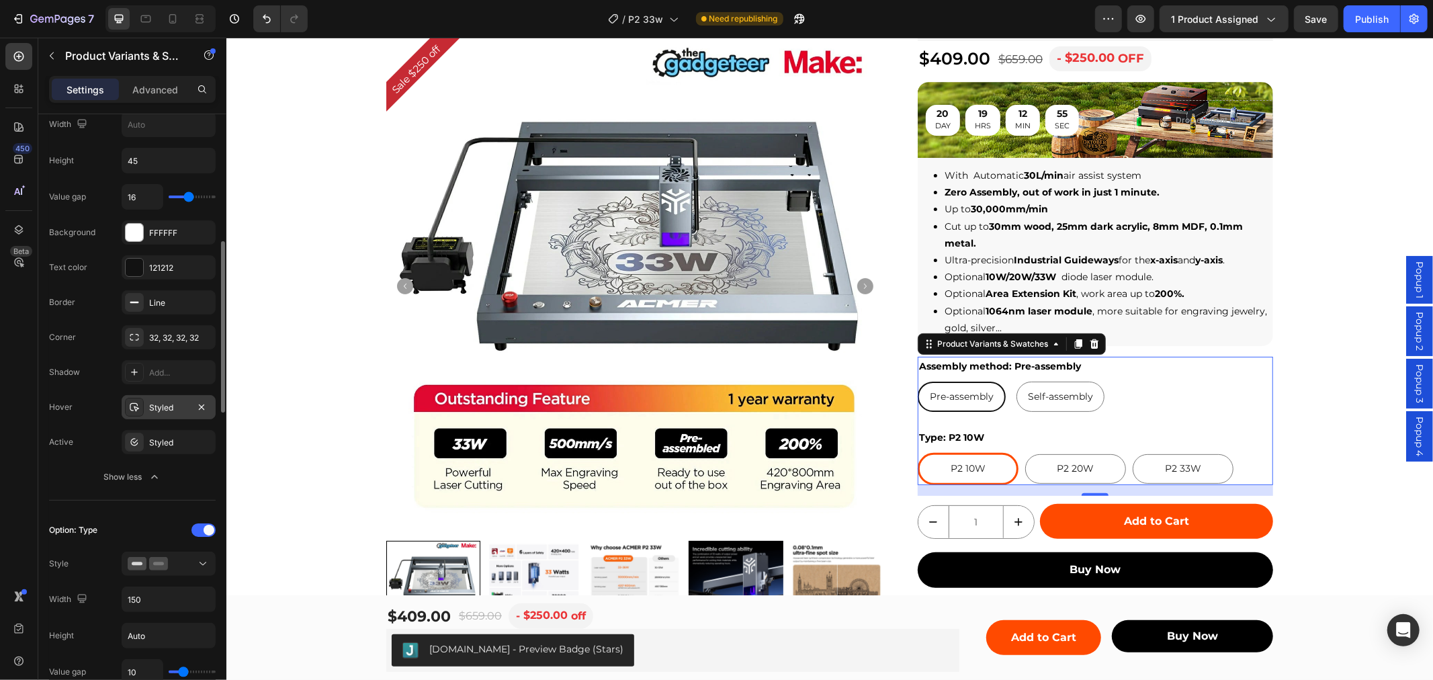
click at [173, 412] on div "Styled" at bounding box center [168, 408] width 39 height 12
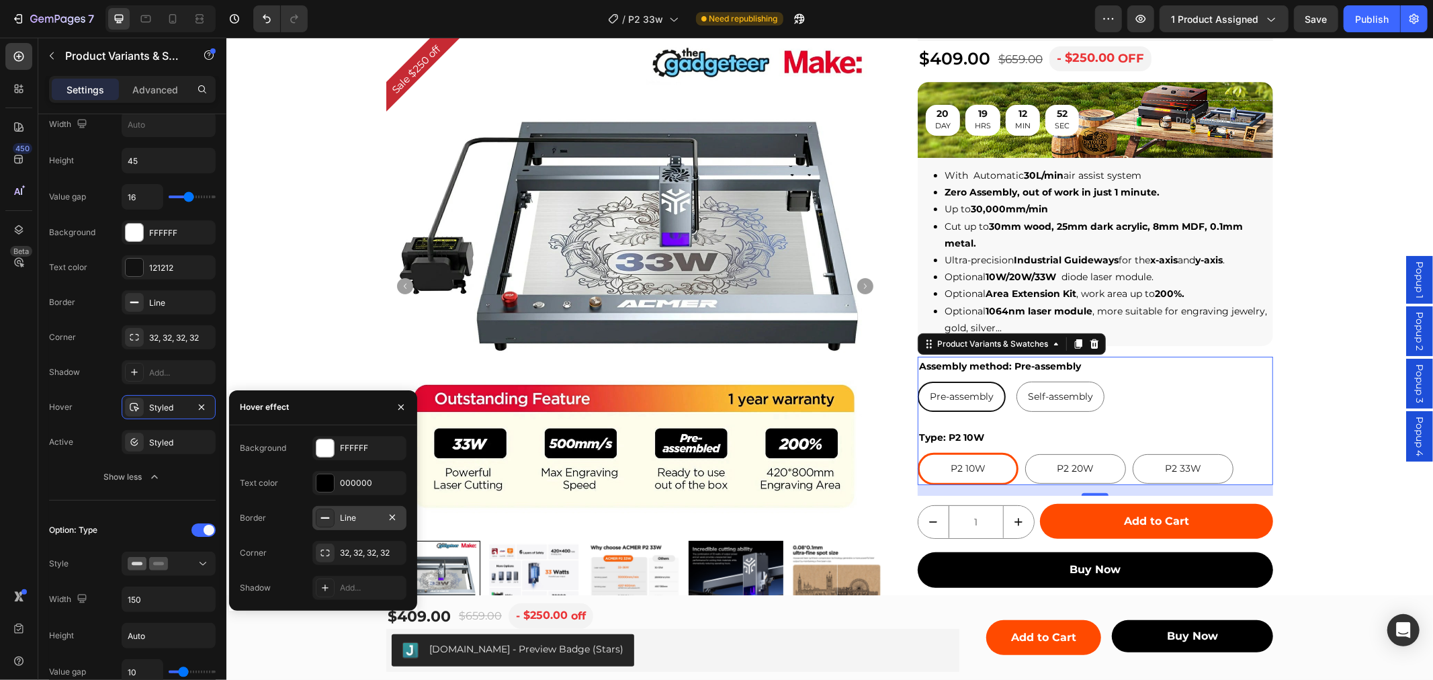
click at [357, 513] on div "Line" at bounding box center [359, 518] width 39 height 12
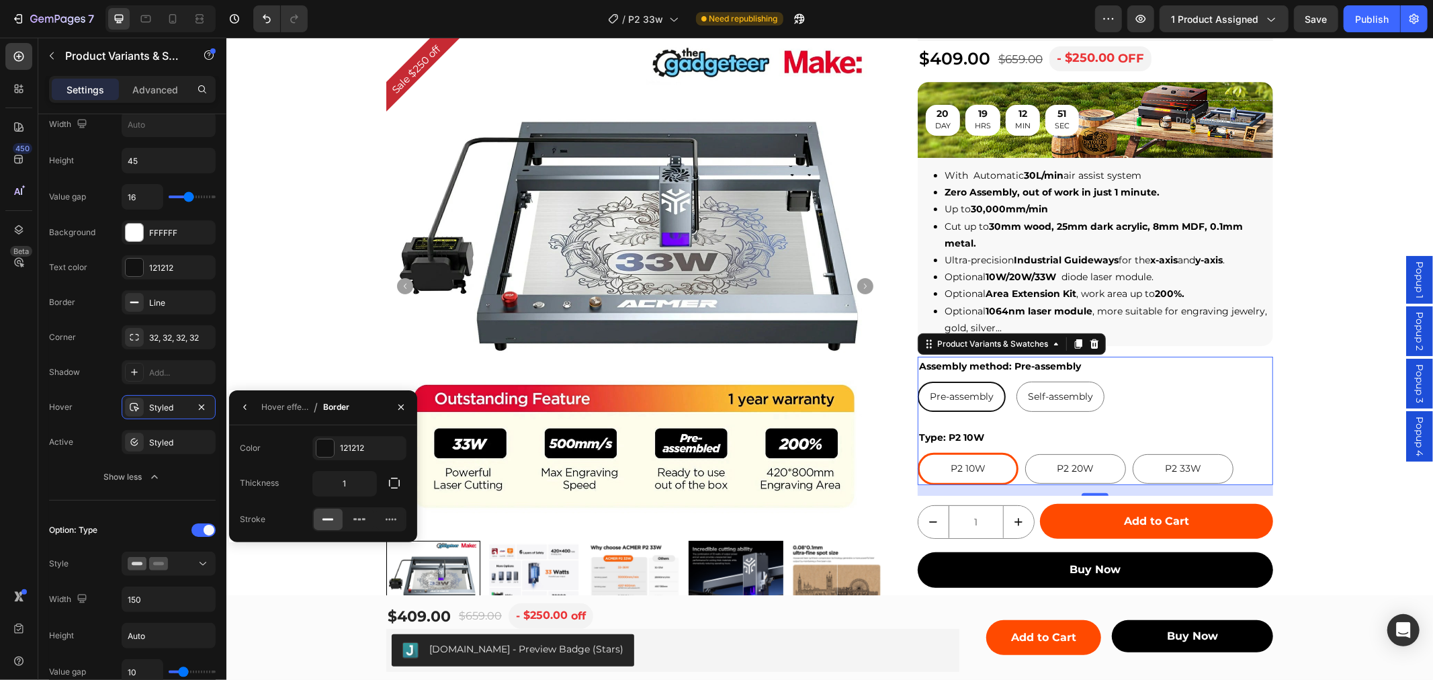
click at [341, 466] on div "Color 121212 Thickness 1 Stroke" at bounding box center [323, 483] width 188 height 95
click at [353, 454] on div "121212" at bounding box center [359, 448] width 94 height 24
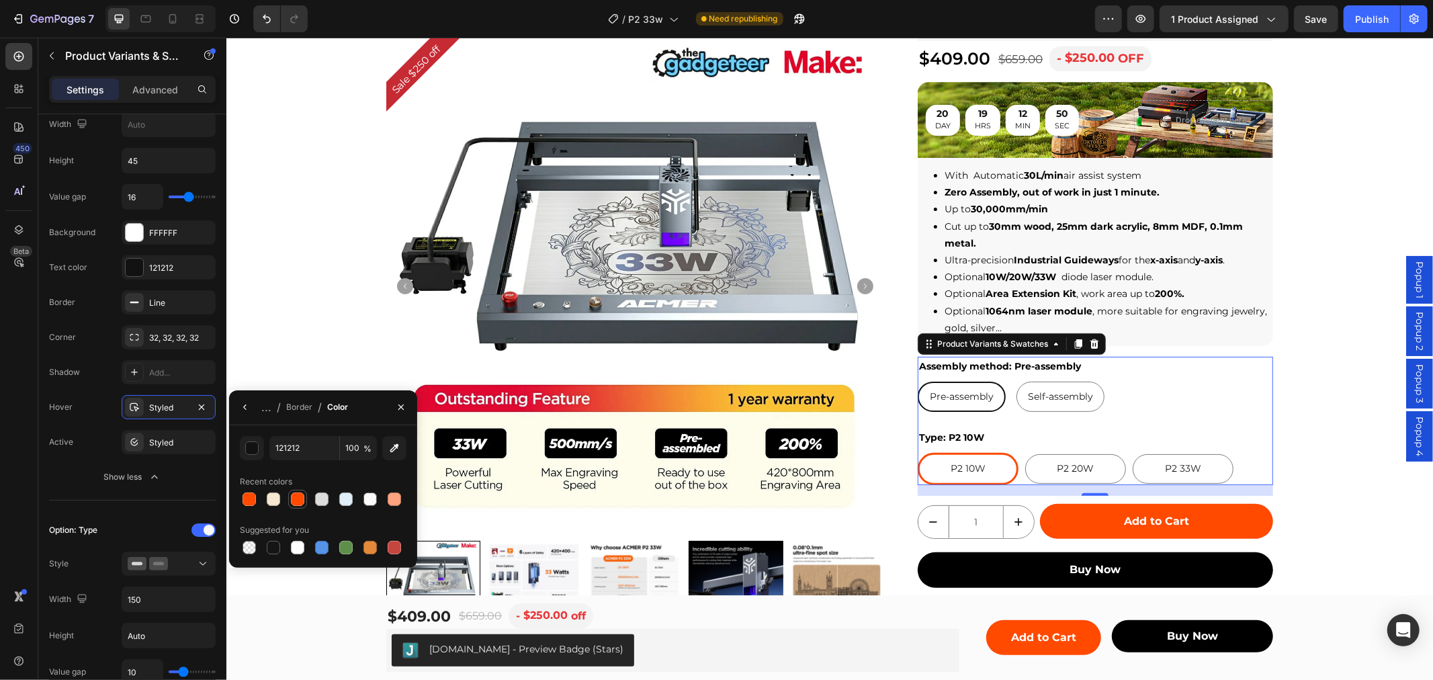
click at [288, 498] on div at bounding box center [297, 499] width 19 height 19
click at [249, 499] on div at bounding box center [249, 498] width 13 height 13
type input "FF4A00"
click at [30, 399] on div "450 Beta" at bounding box center [18, 313] width 27 height 540
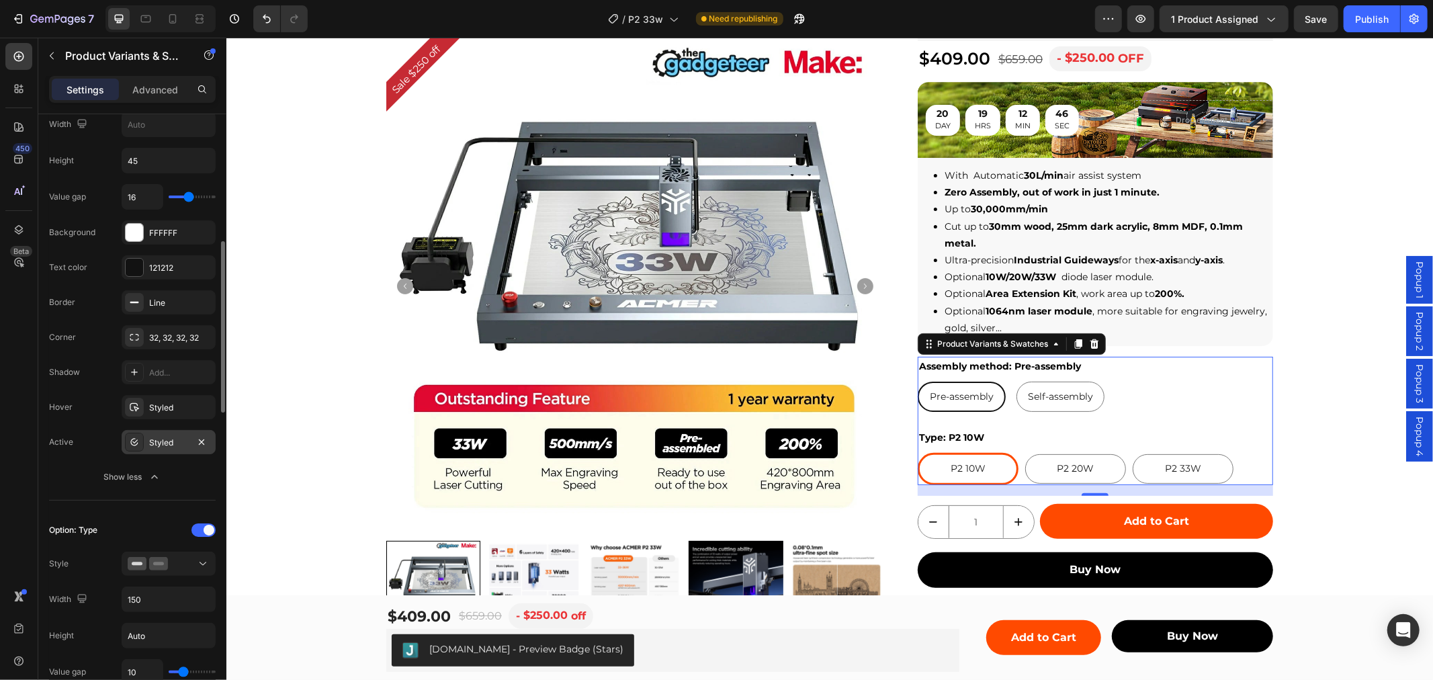
click at [168, 443] on div "Styled" at bounding box center [168, 443] width 39 height 12
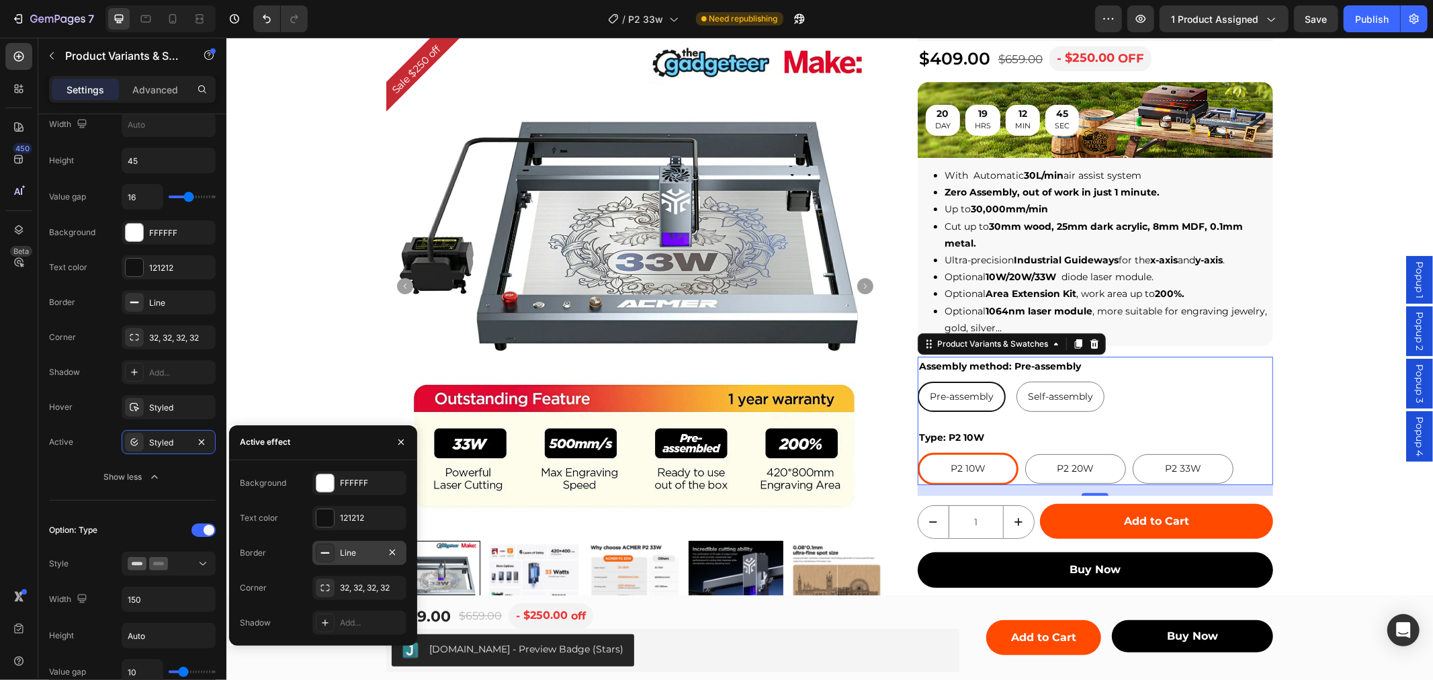
click at [343, 551] on div "Line" at bounding box center [359, 553] width 39 height 12
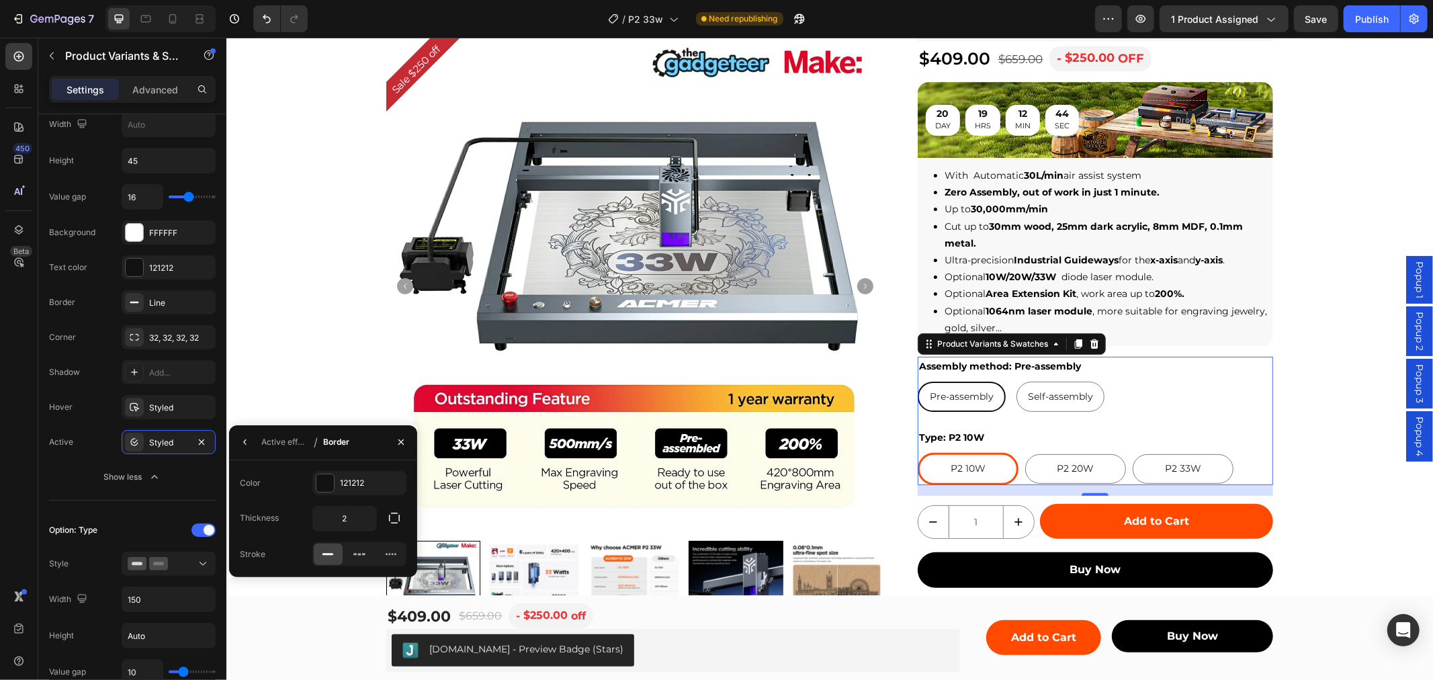
click at [343, 503] on div "Color 121212 Thickness 2 Stroke" at bounding box center [323, 518] width 188 height 95
click at [361, 489] on div "121212" at bounding box center [359, 483] width 94 height 24
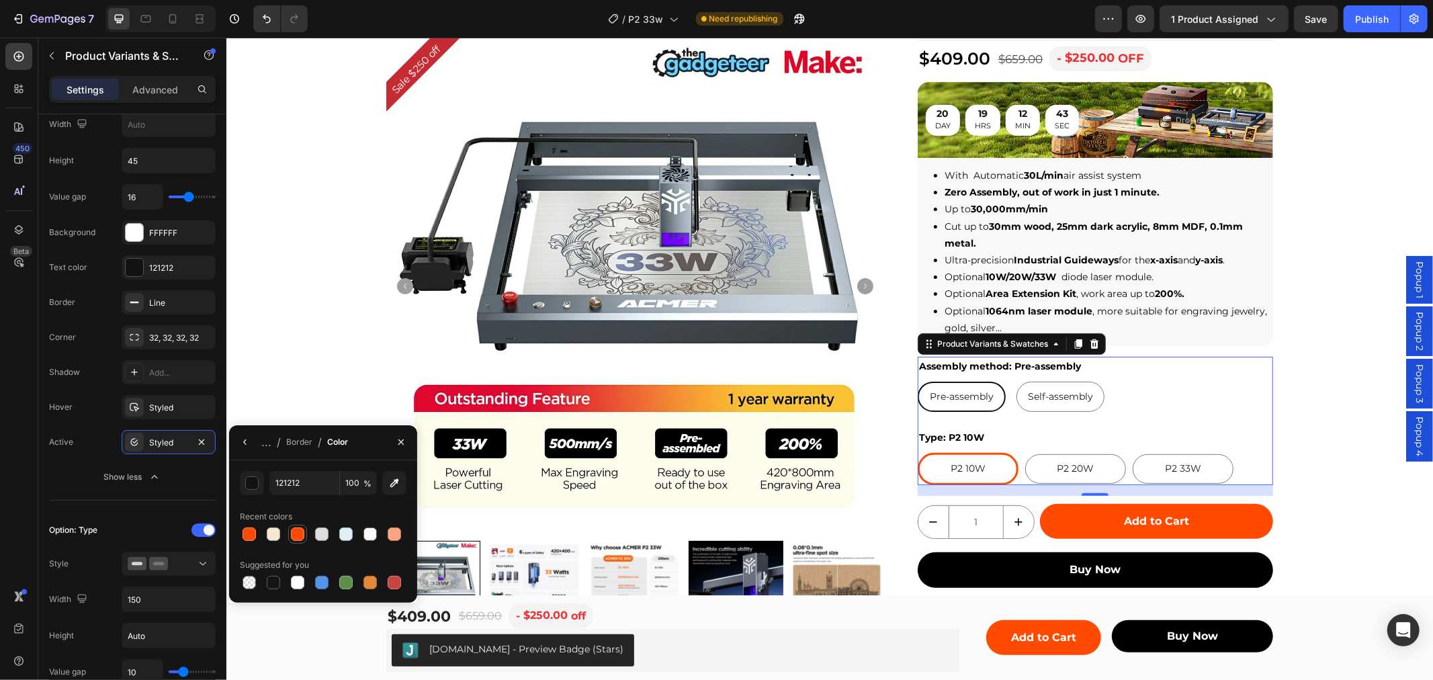
click at [294, 537] on div at bounding box center [297, 533] width 13 height 13
click at [252, 535] on div at bounding box center [249, 533] width 13 height 13
type input "FF4A00"
click at [32, 455] on div "450 Beta" at bounding box center [18, 313] width 27 height 540
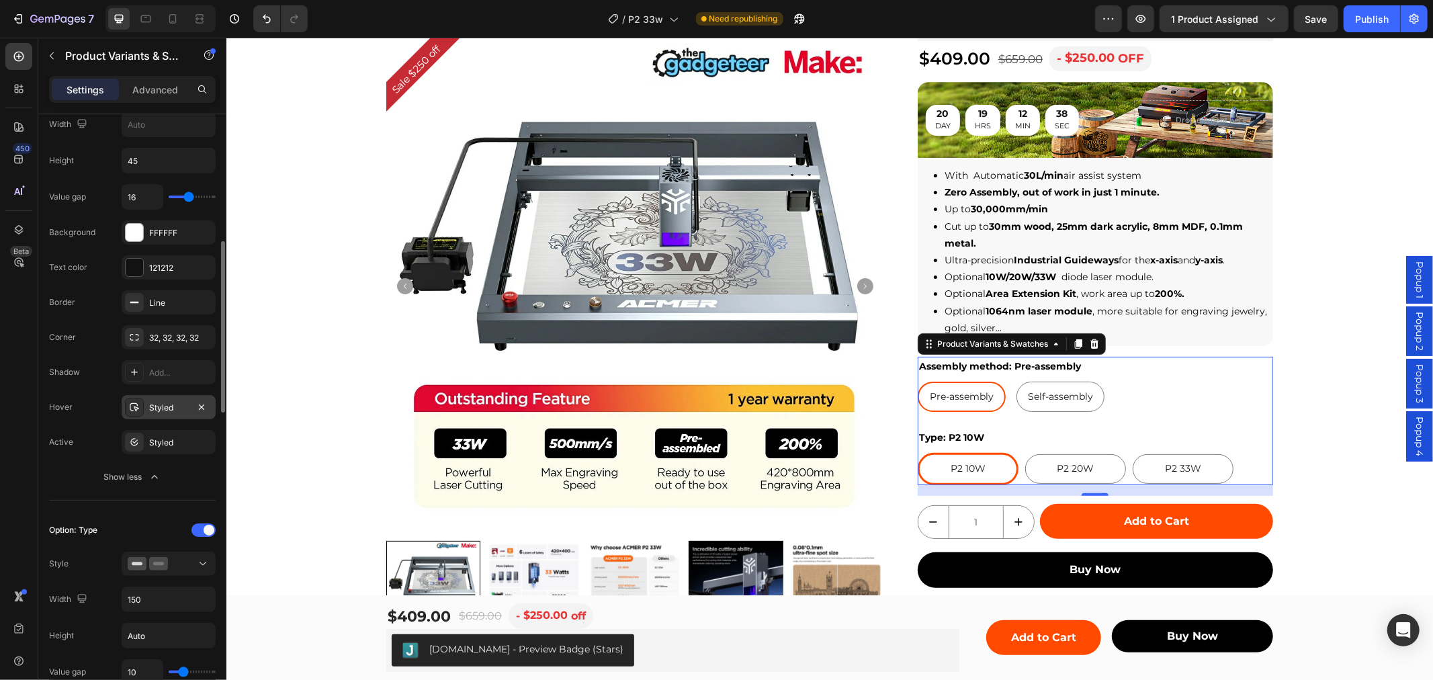
click at [161, 410] on div "Styled" at bounding box center [168, 408] width 39 height 12
click at [160, 440] on div "Styled" at bounding box center [168, 443] width 39 height 12
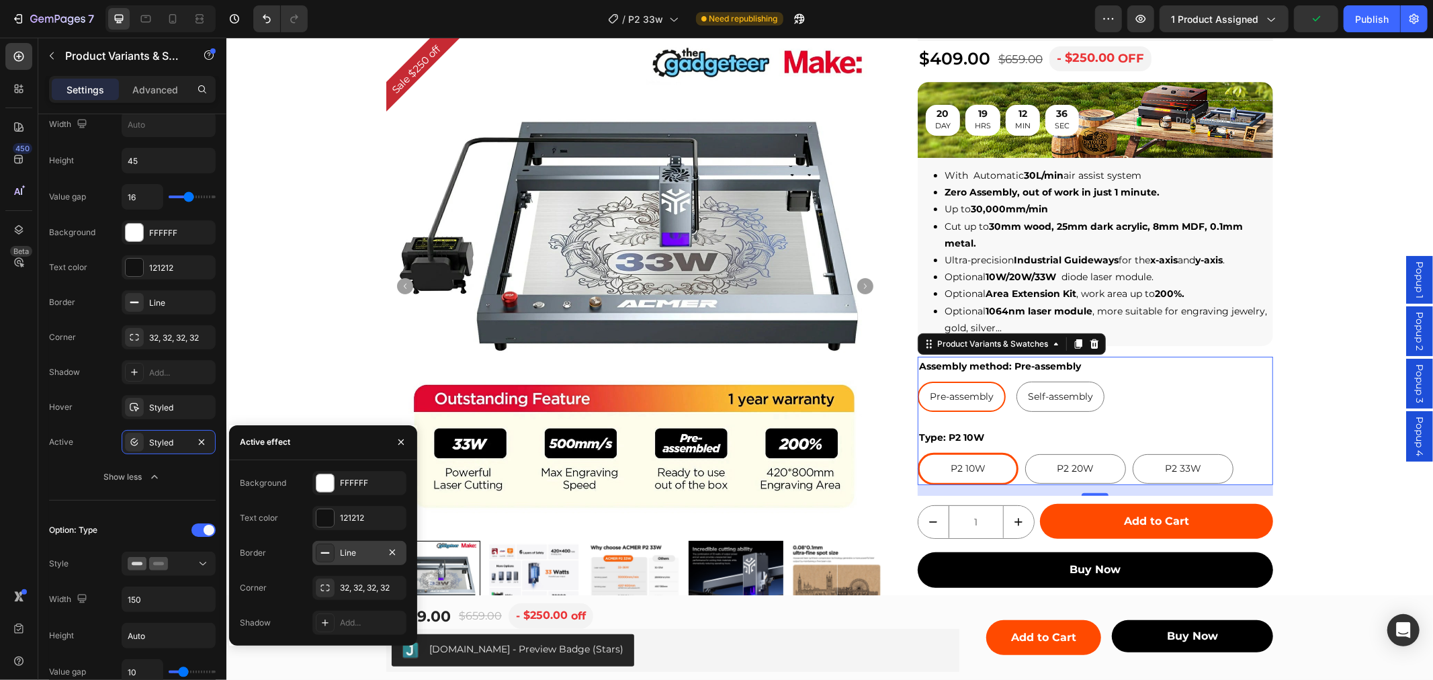
click at [351, 560] on div "Line" at bounding box center [359, 553] width 94 height 24
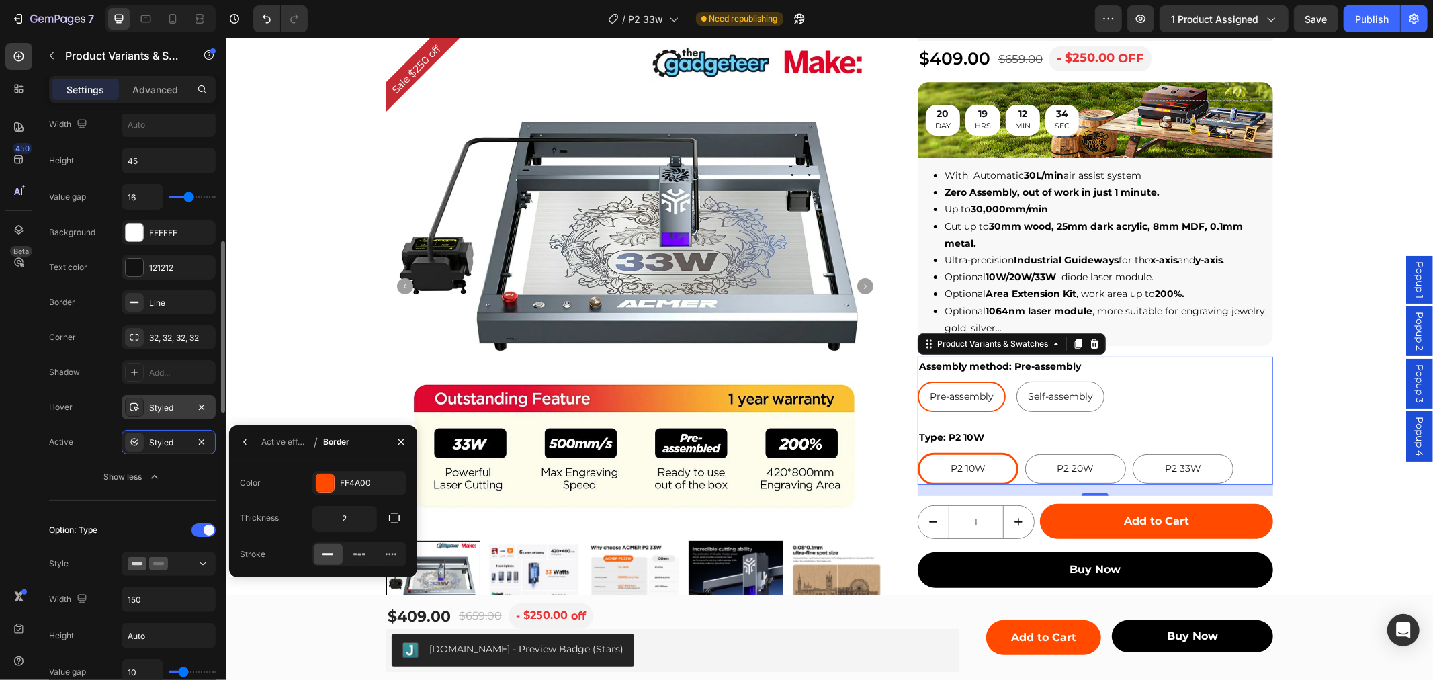
click at [165, 414] on div "Styled" at bounding box center [169, 407] width 94 height 24
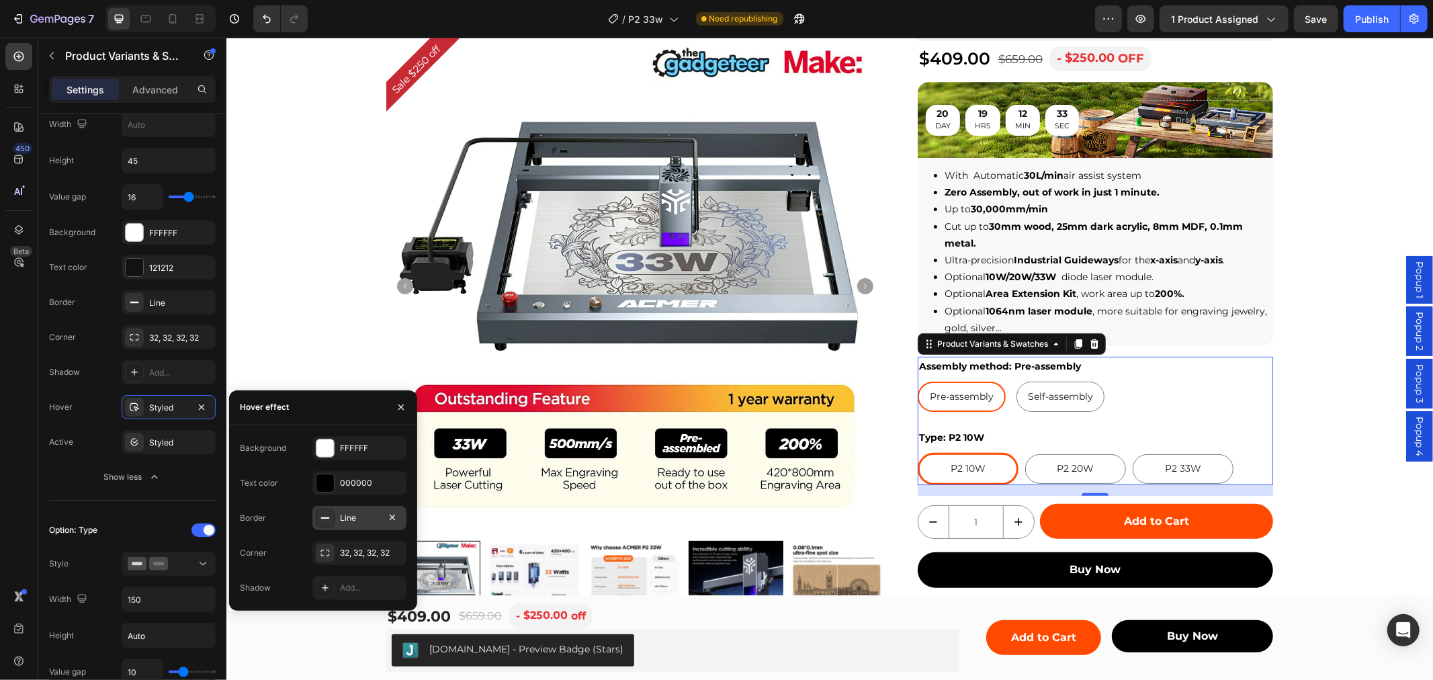
click at [343, 521] on div "Line" at bounding box center [359, 518] width 39 height 12
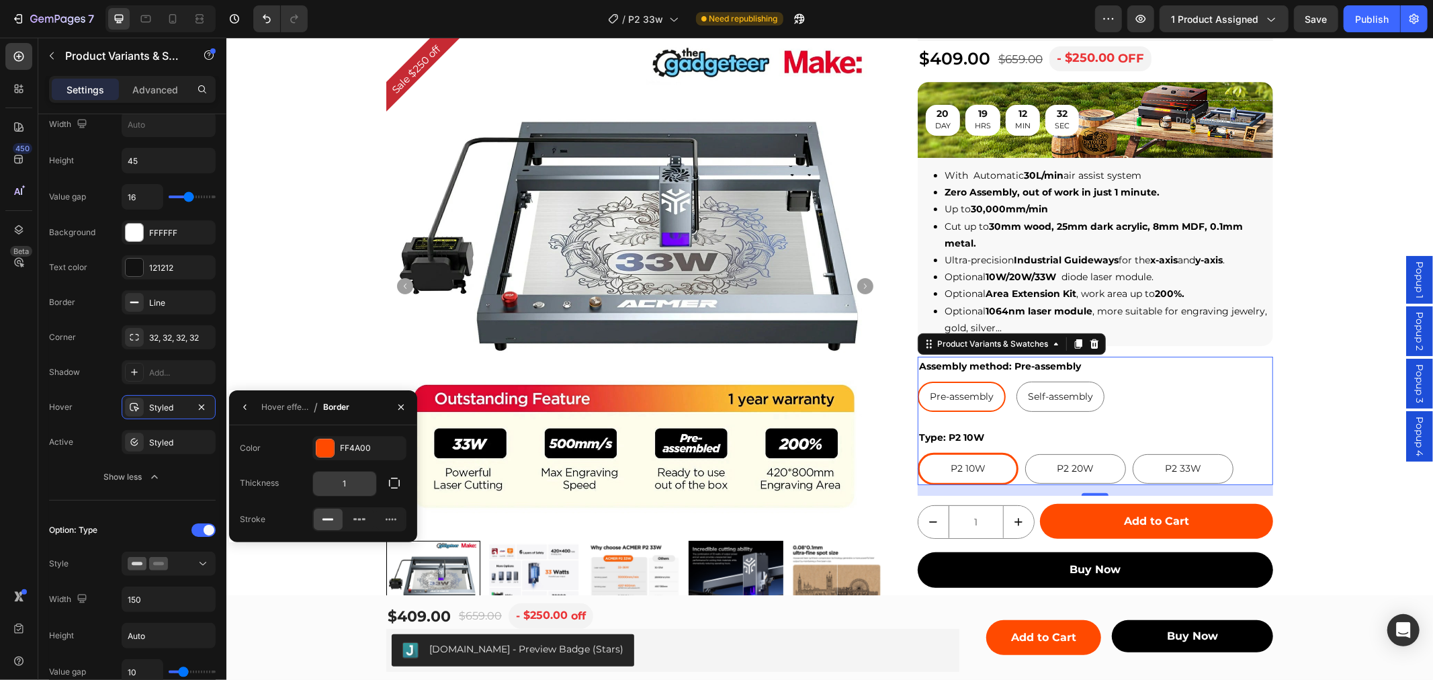
click at [343, 487] on input "1" at bounding box center [344, 484] width 63 height 24
type input "2"
click at [17, 431] on div "450 Beta" at bounding box center [18, 313] width 27 height 540
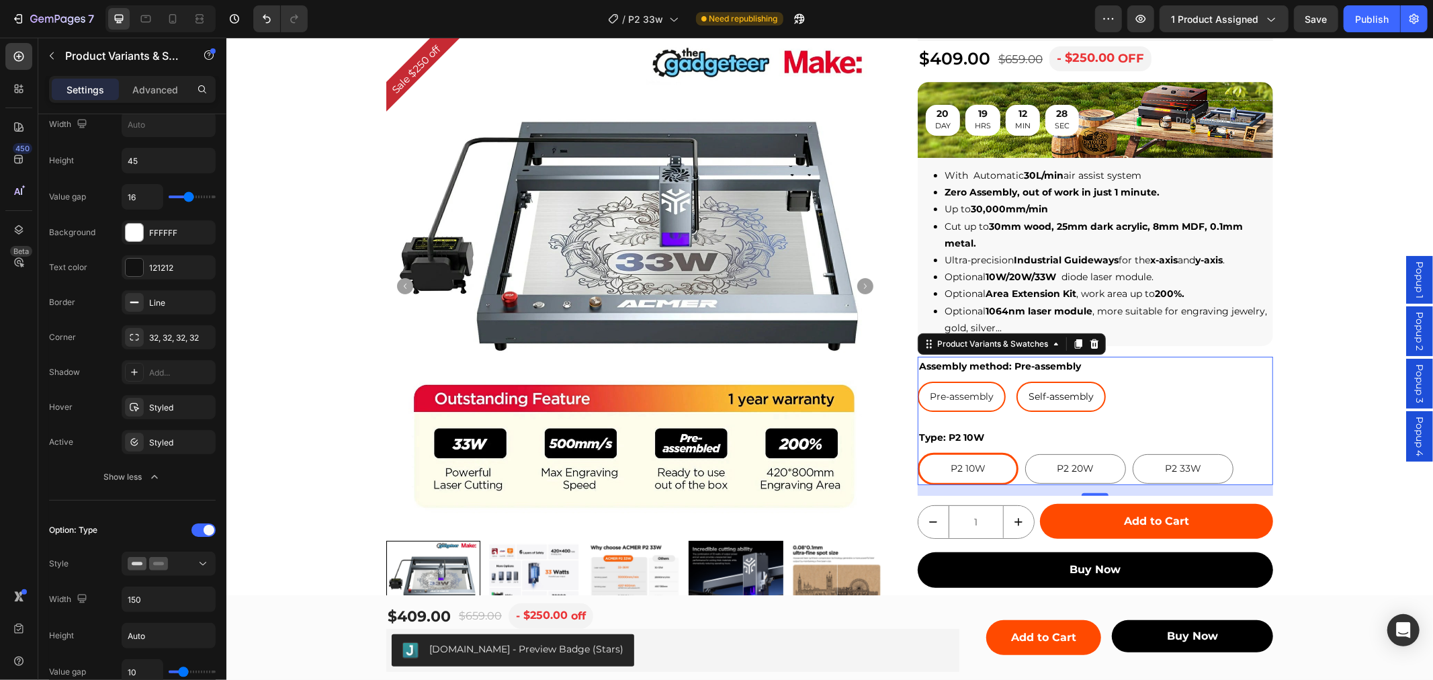
click at [1045, 394] on span "Self-assembly" at bounding box center [1060, 396] width 65 height 12
click at [1016, 381] on input "Self-assembly Self-assembly Self-assembly" at bounding box center [1015, 380] width 1 height 1
radio input "true"
click at [957, 394] on span "Pre-assembly" at bounding box center [961, 396] width 64 height 12
click at [917, 381] on input "Pre-assembly Pre-assembly Pre-assembly" at bounding box center [916, 380] width 1 height 1
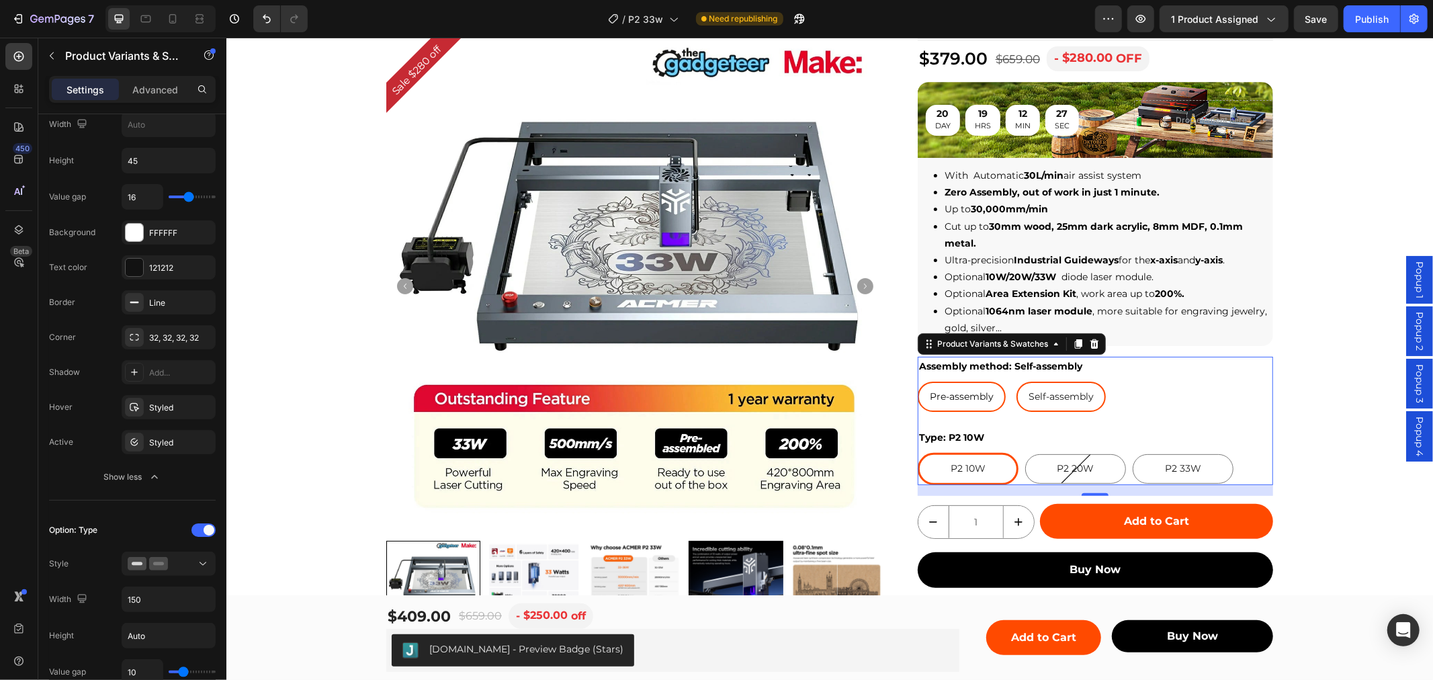
radio input "true"
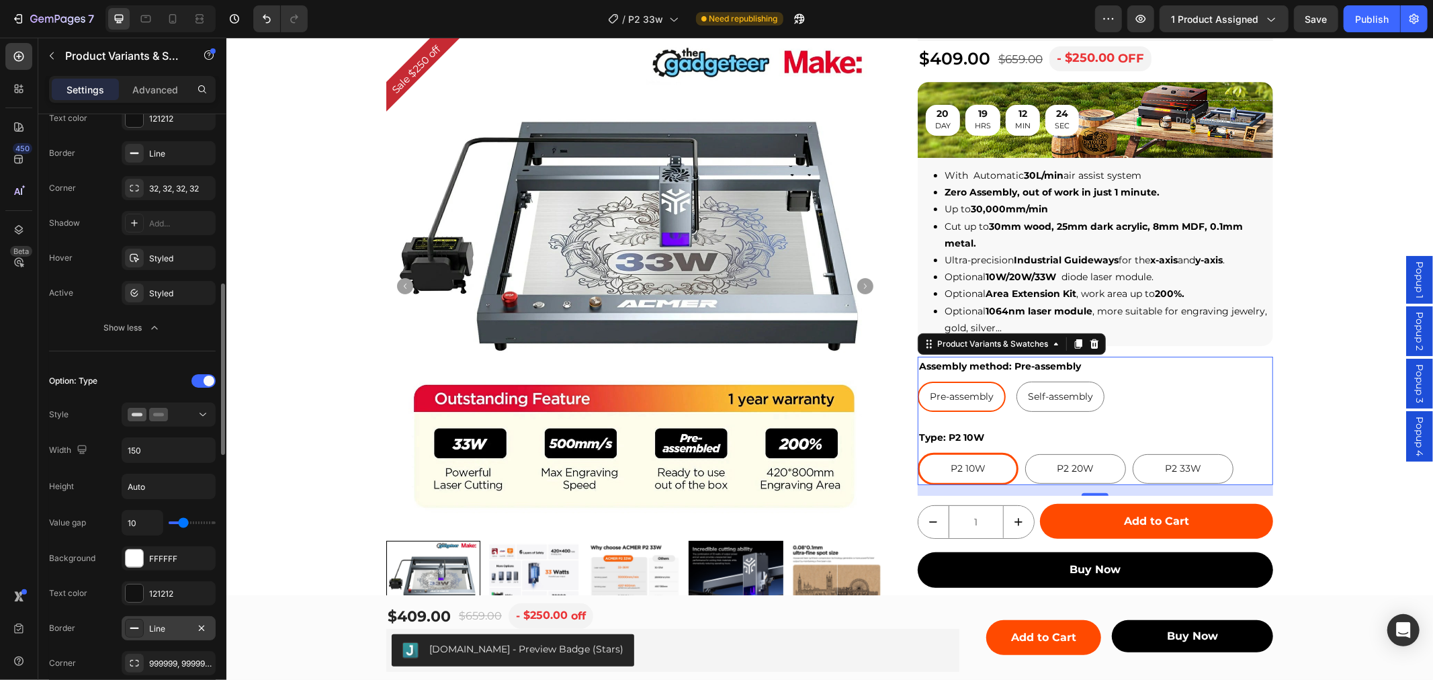
scroll to position [746, 0]
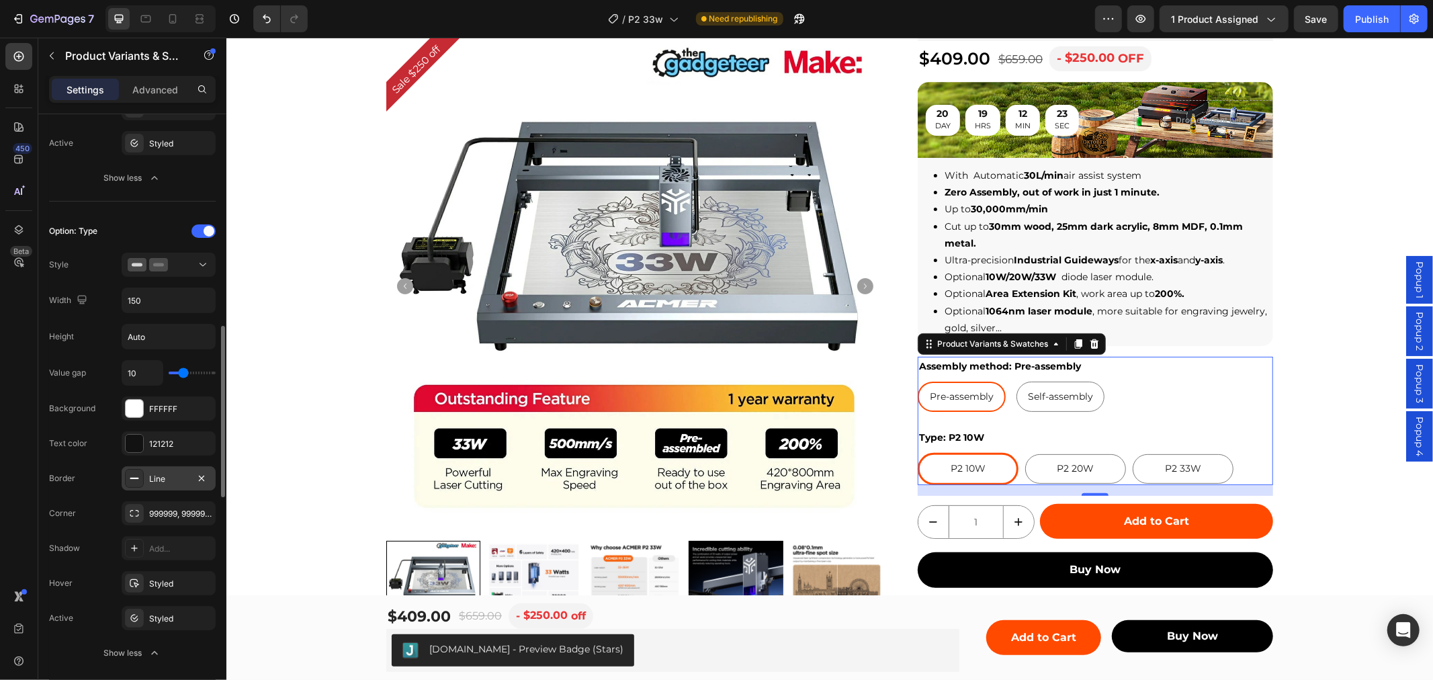
click at [166, 484] on div "Line" at bounding box center [168, 479] width 39 height 12
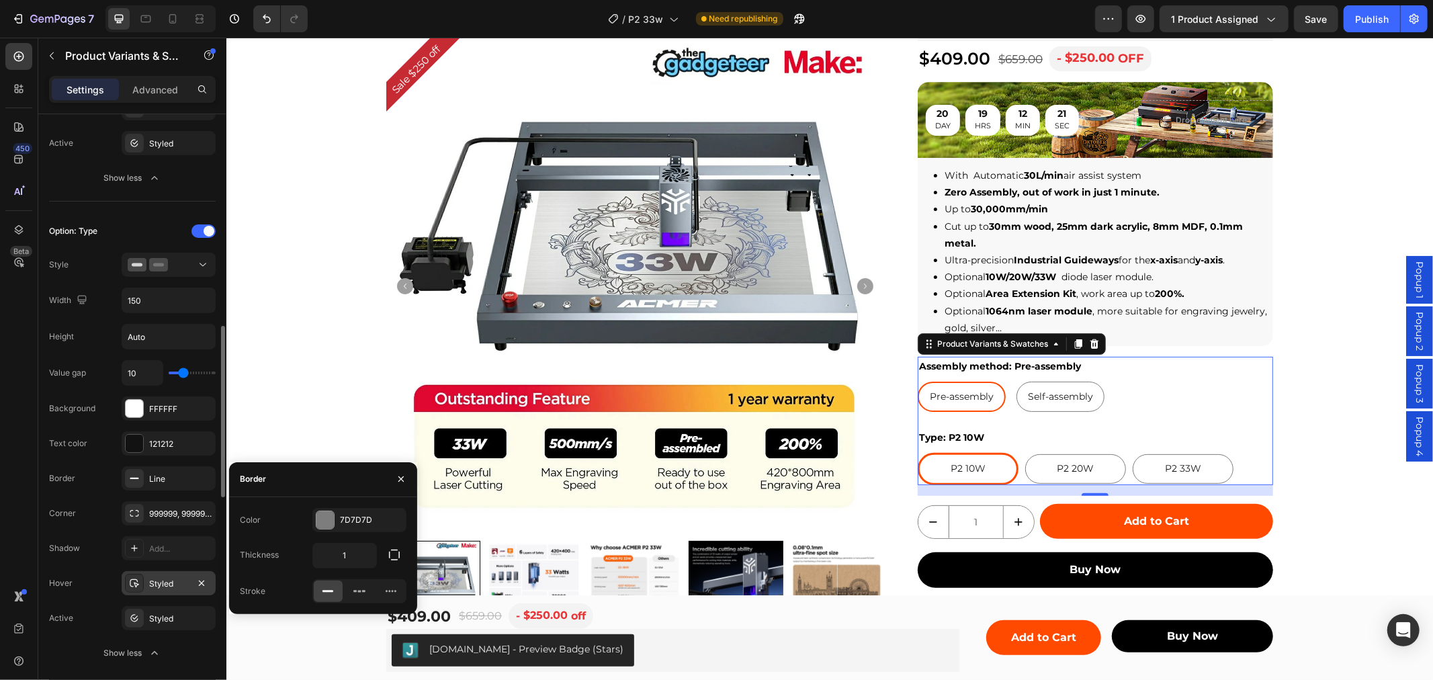
click at [164, 578] on div "Styled" at bounding box center [168, 584] width 39 height 12
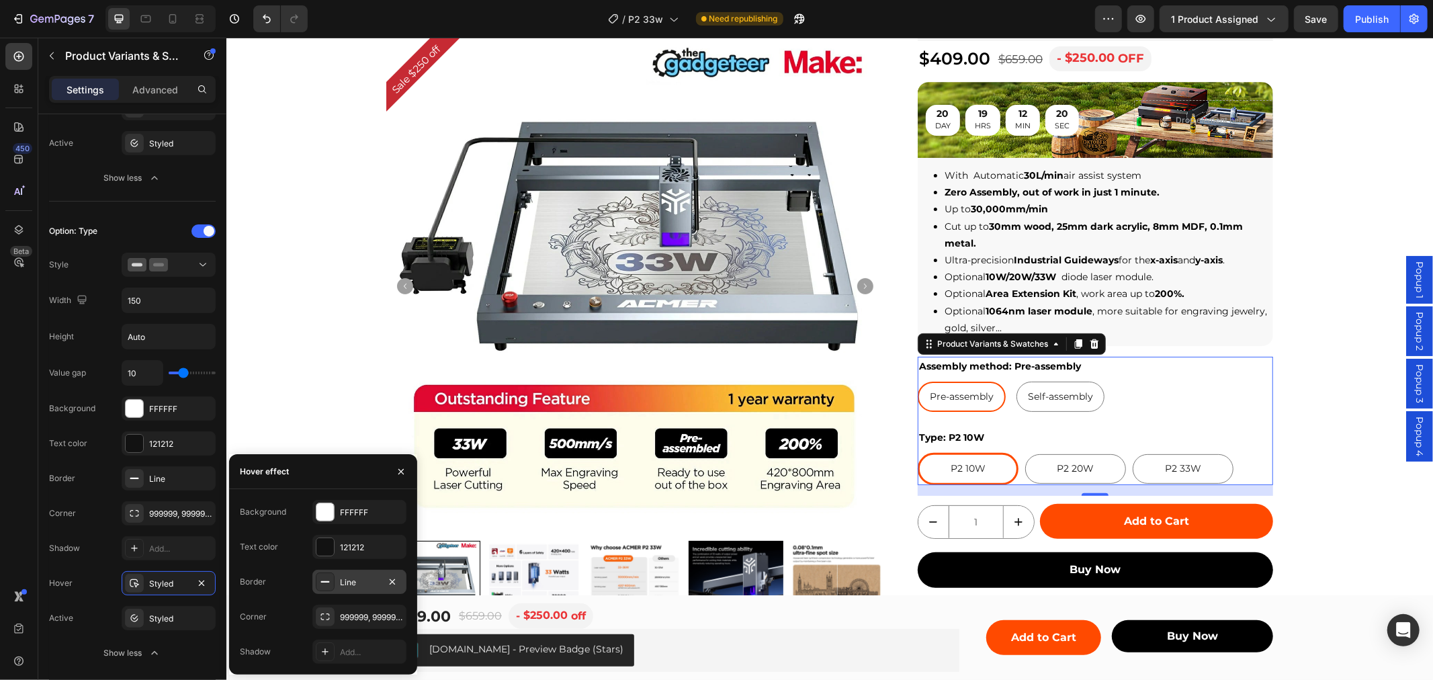
click at [352, 573] on div "Line" at bounding box center [359, 582] width 94 height 24
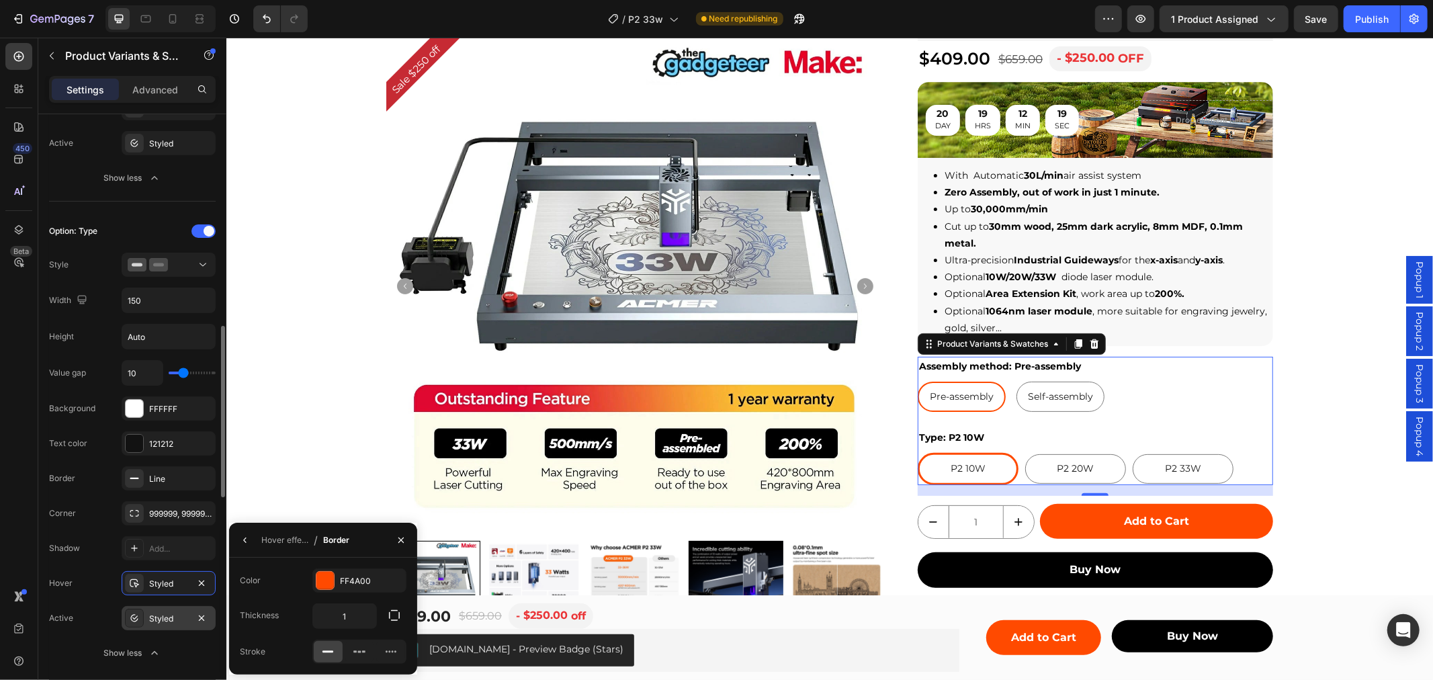
click at [167, 622] on div "Styled" at bounding box center [168, 619] width 39 height 12
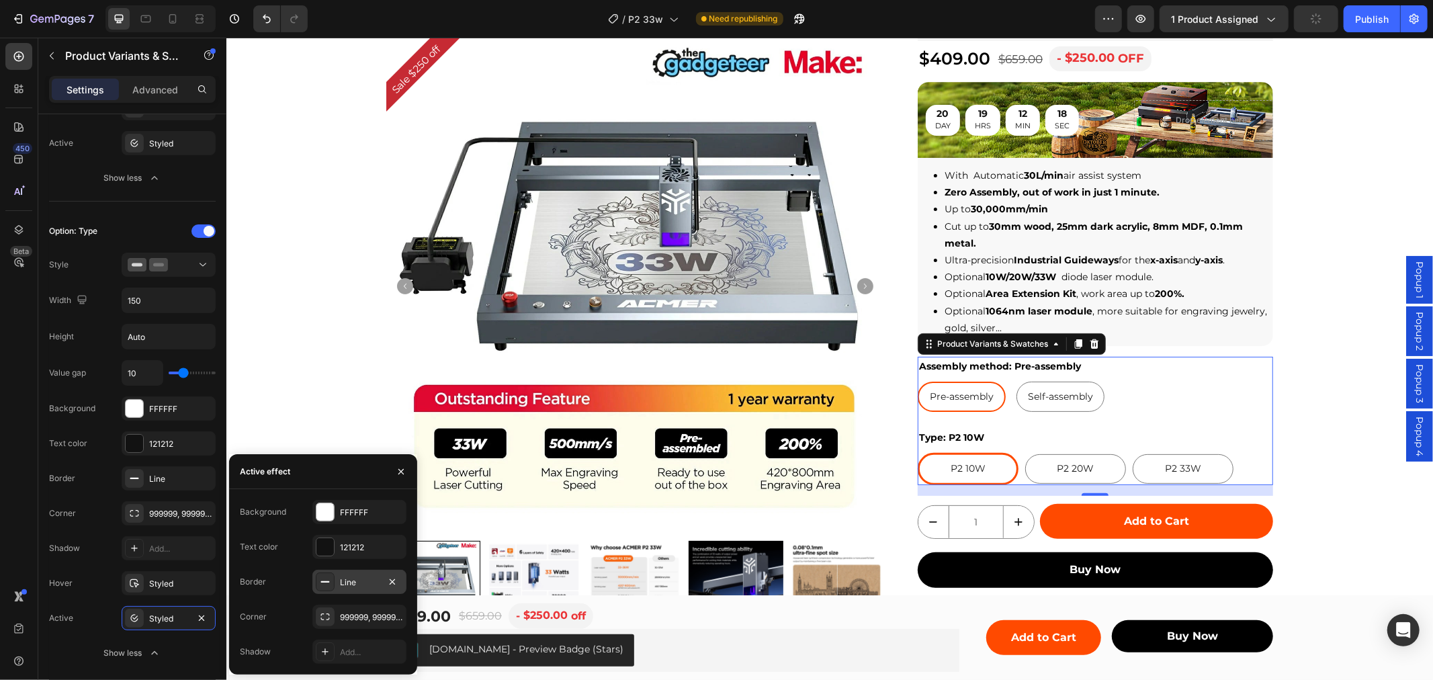
click at [354, 588] on div "Line" at bounding box center [359, 582] width 39 height 12
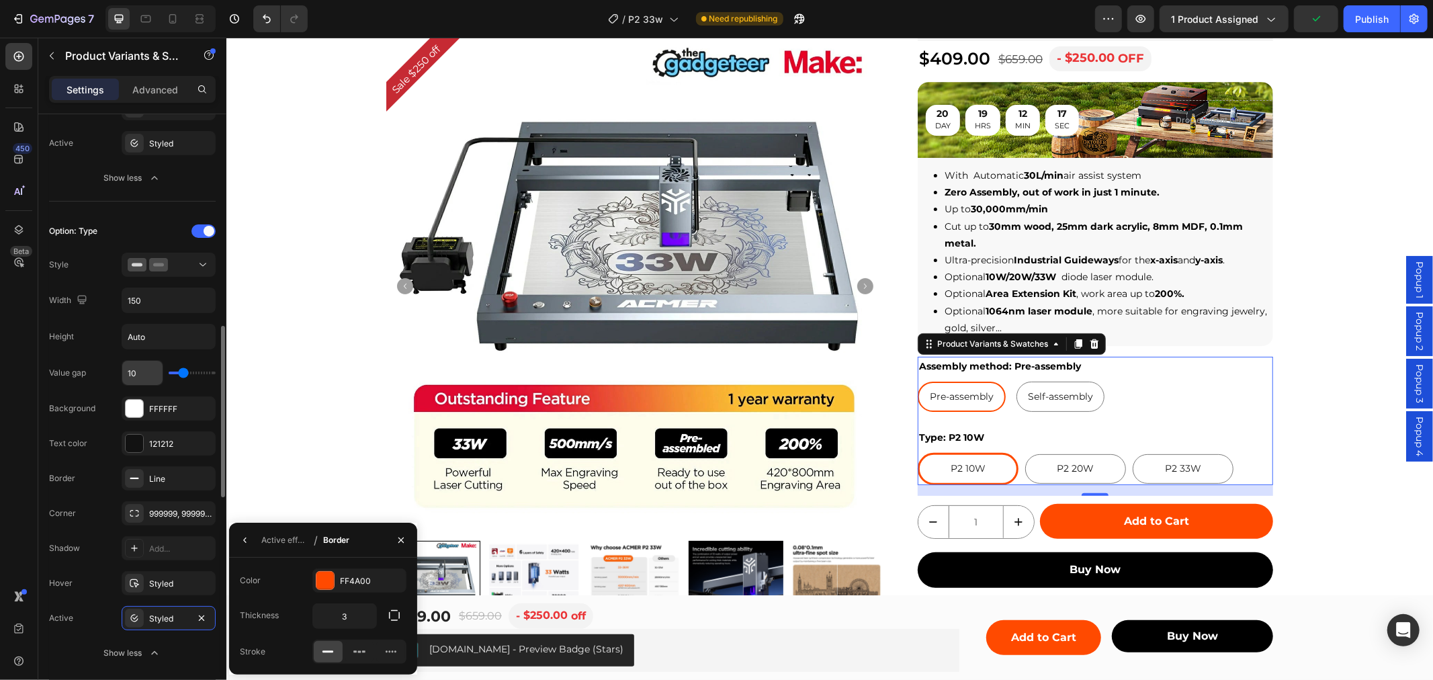
scroll to position [522, 0]
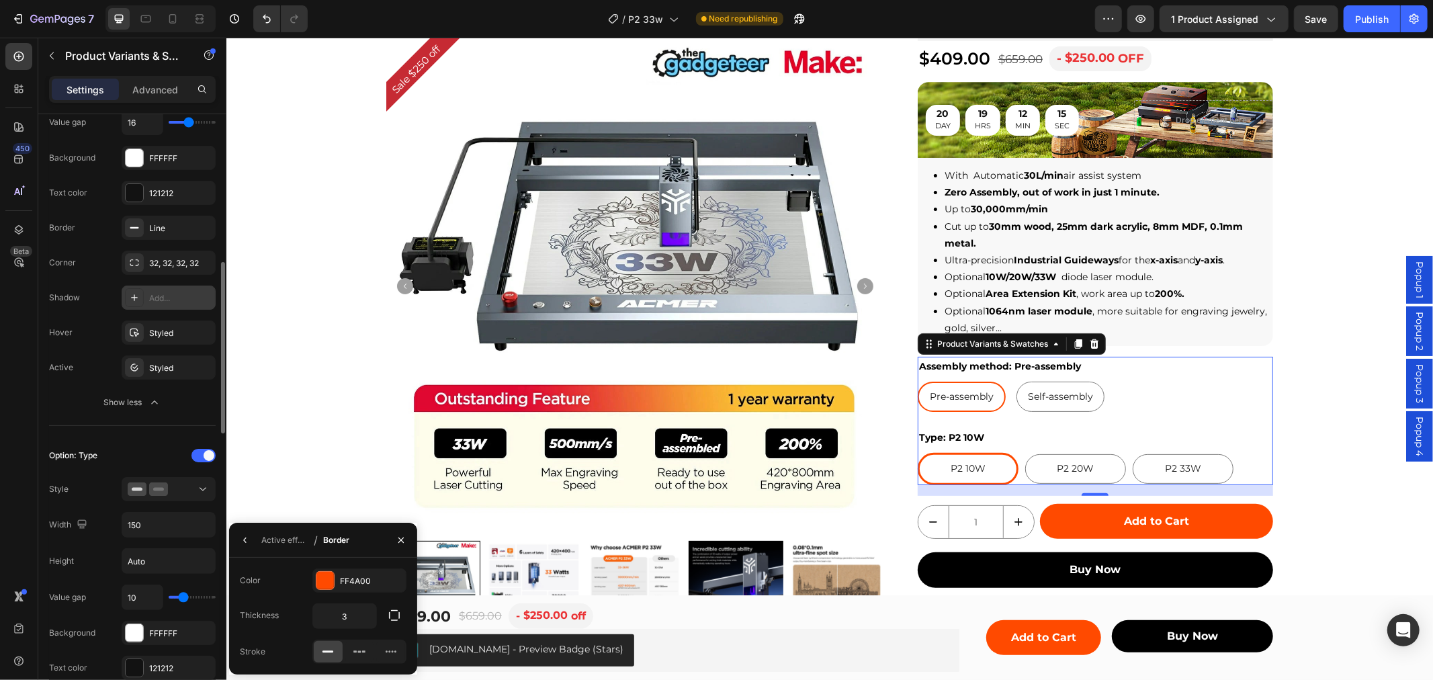
click at [171, 303] on div "Add..." at bounding box center [180, 298] width 63 height 12
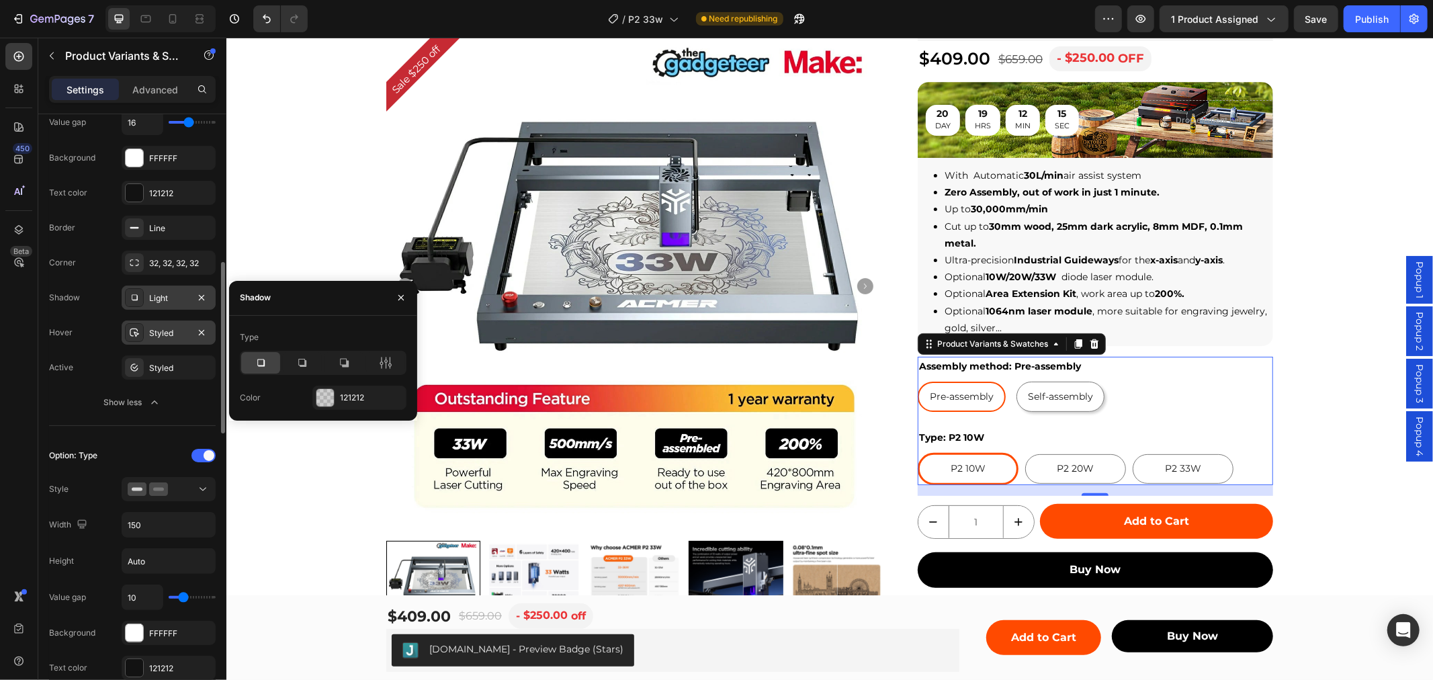
click at [173, 331] on div "Styled" at bounding box center [168, 333] width 39 height 12
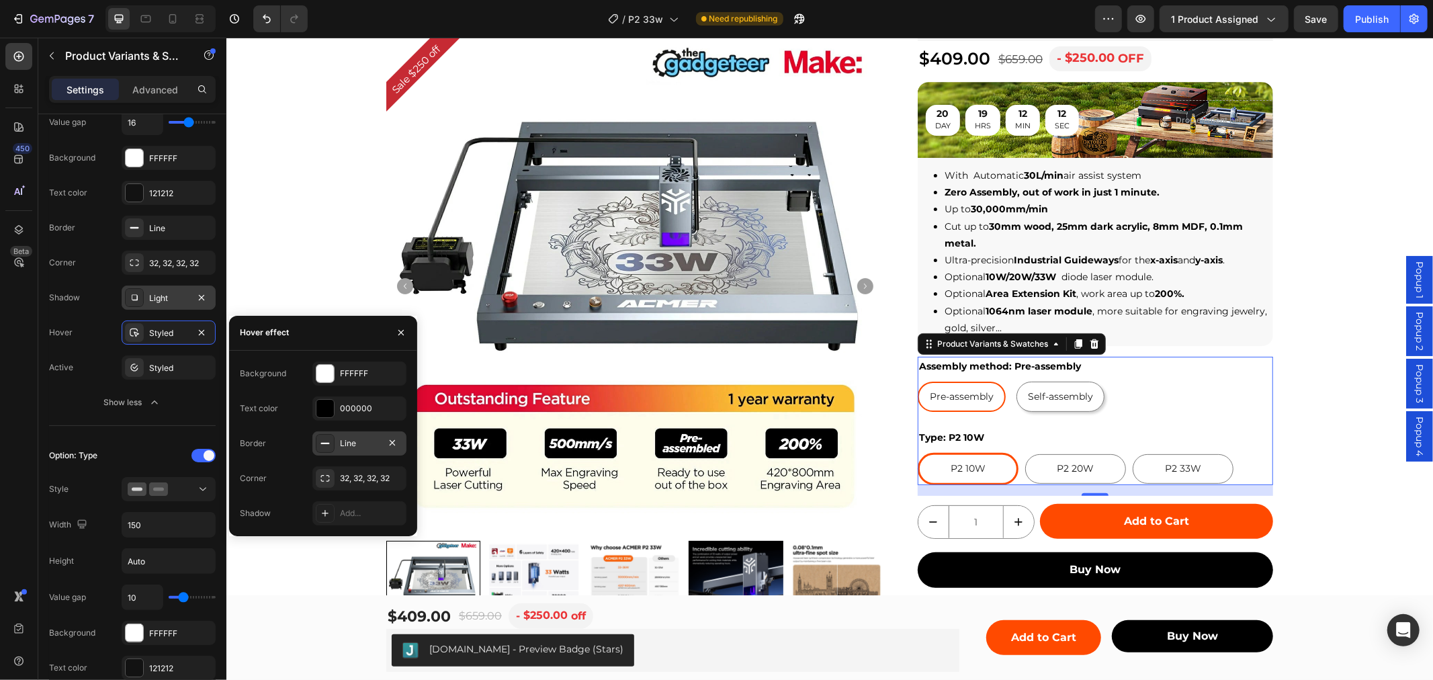
click at [357, 443] on div "Line" at bounding box center [359, 443] width 39 height 12
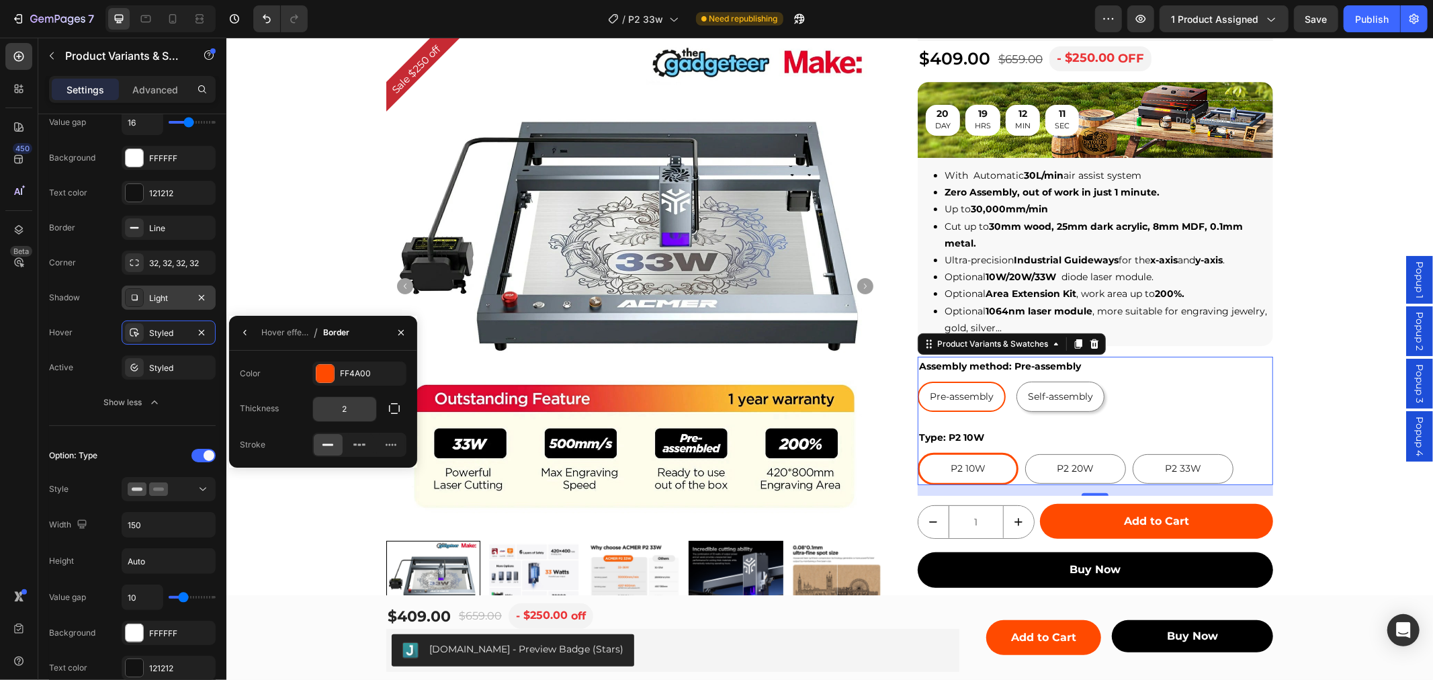
click at [0, 0] on input "2" at bounding box center [0, 0] width 0 height 0
type input "3"
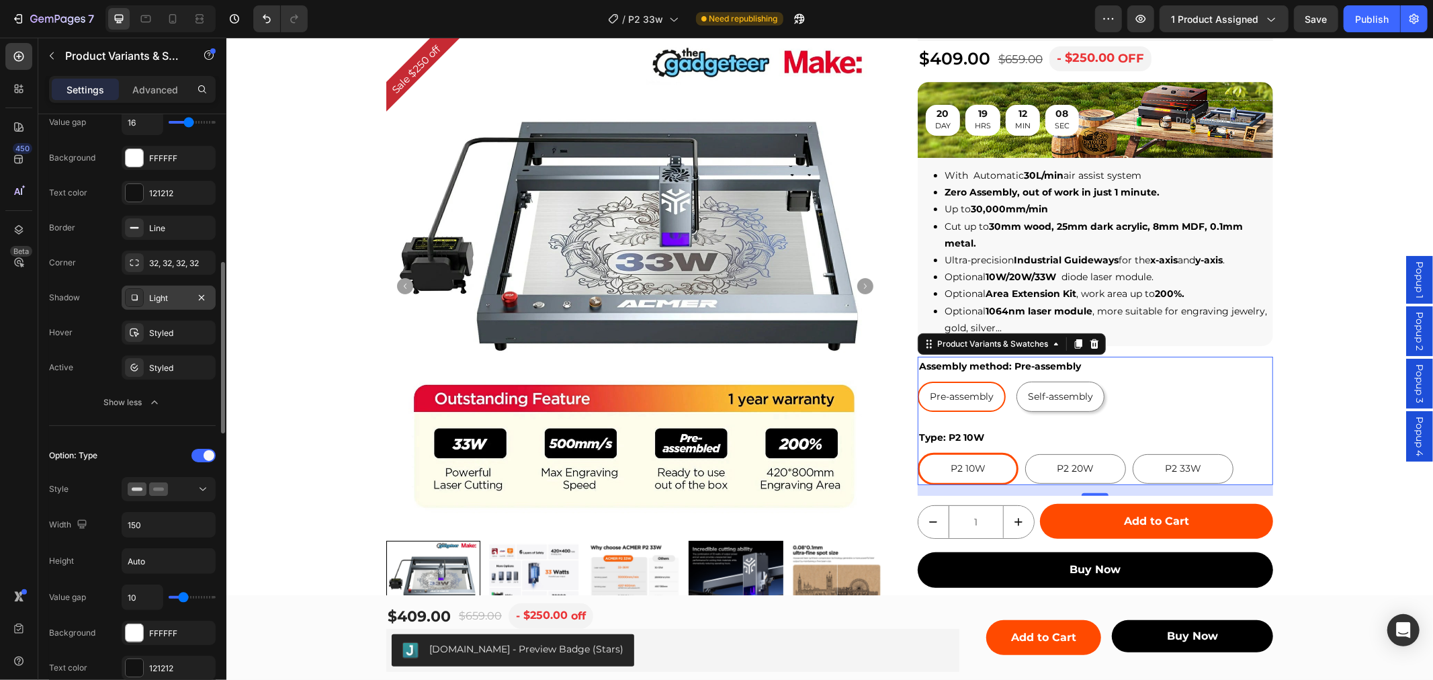
click at [151, 353] on div "Value gap 16 Background FFFFFF Text color 121212 Border Line Corner 32, 32, 32,…" at bounding box center [132, 262] width 167 height 305
click at [152, 357] on div "Styled" at bounding box center [169, 367] width 94 height 24
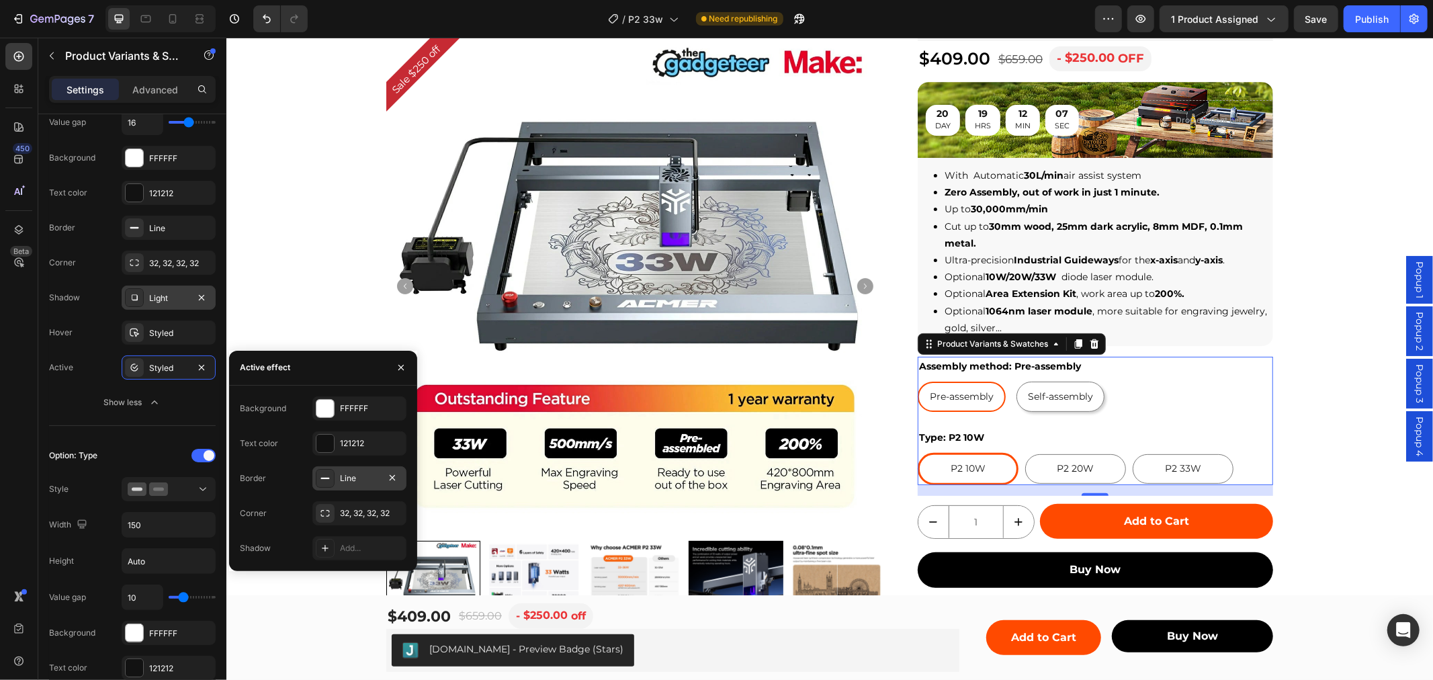
click at [347, 477] on div "Line" at bounding box center [359, 478] width 39 height 12
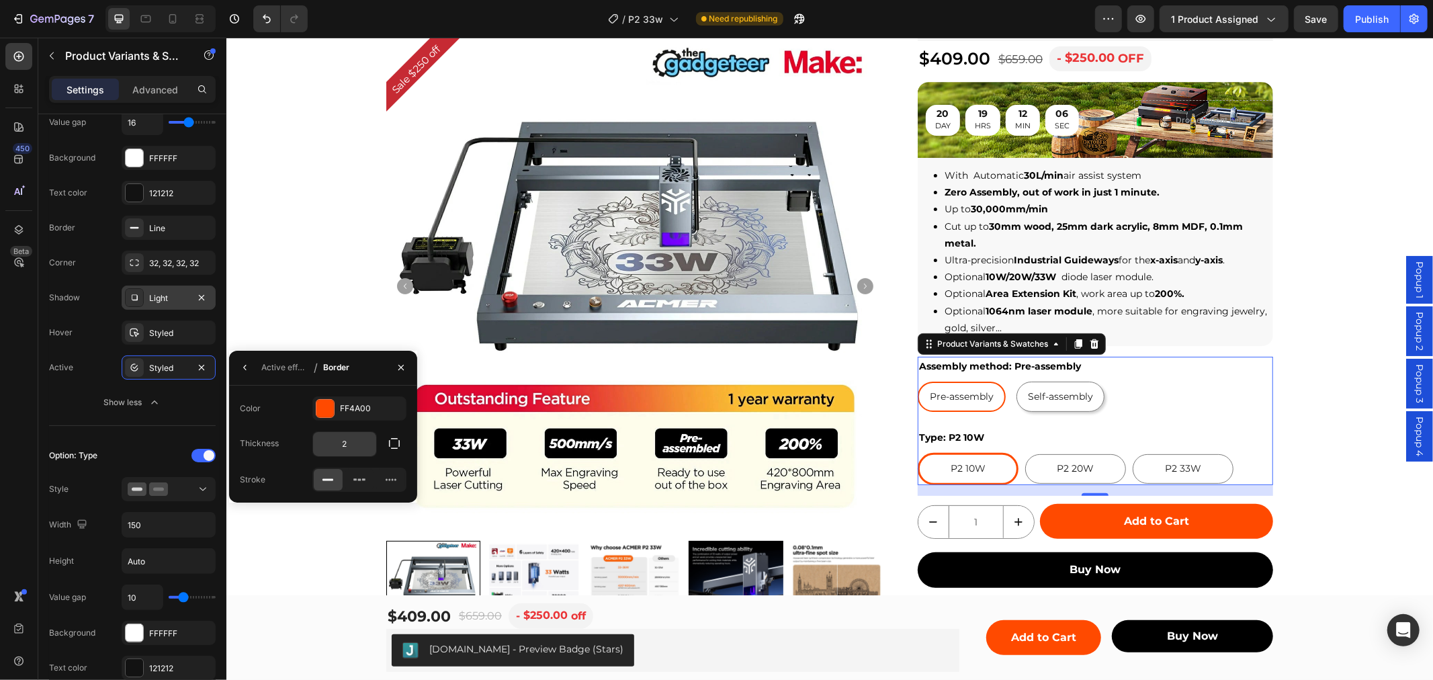
click at [0, 0] on input "2" at bounding box center [0, 0] width 0 height 0
type input "3"
click at [246, 373] on button "button" at bounding box center [244, 367] width 21 height 21
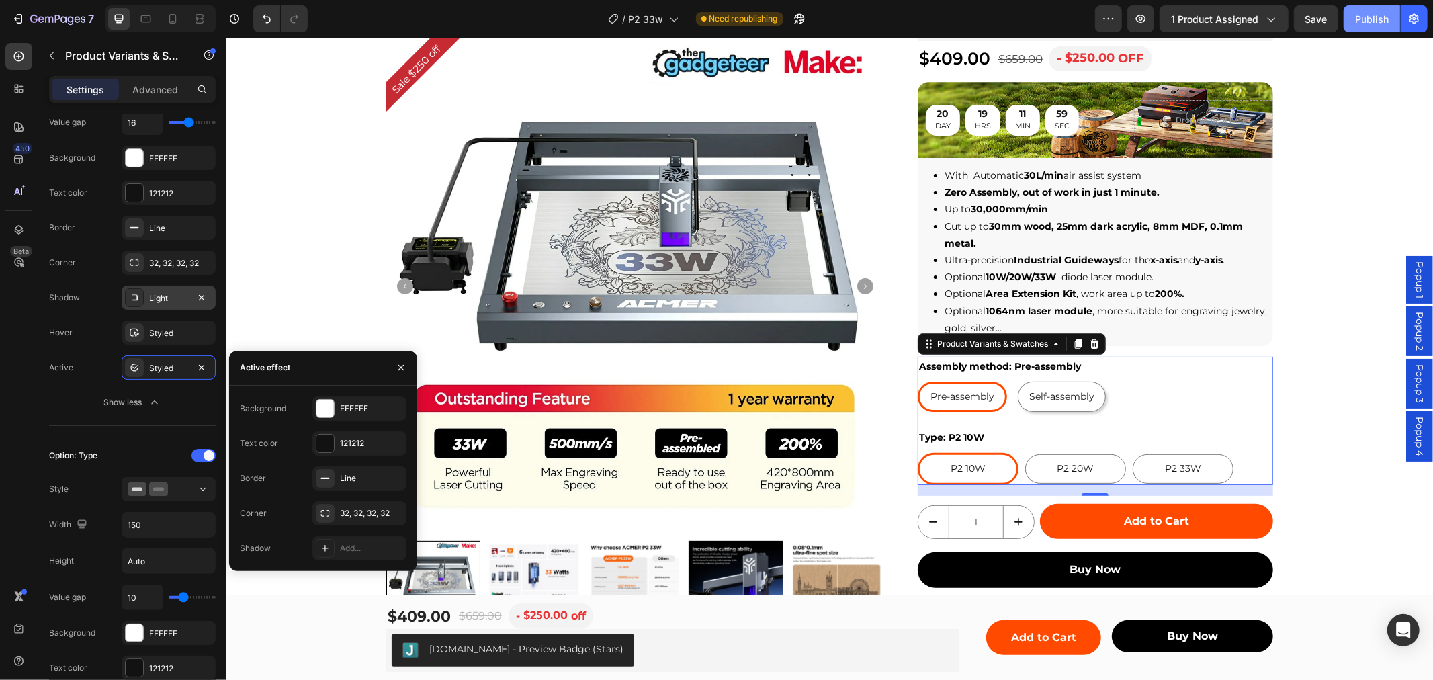
click at [1361, 24] on div "Publish" at bounding box center [1372, 19] width 34 height 14
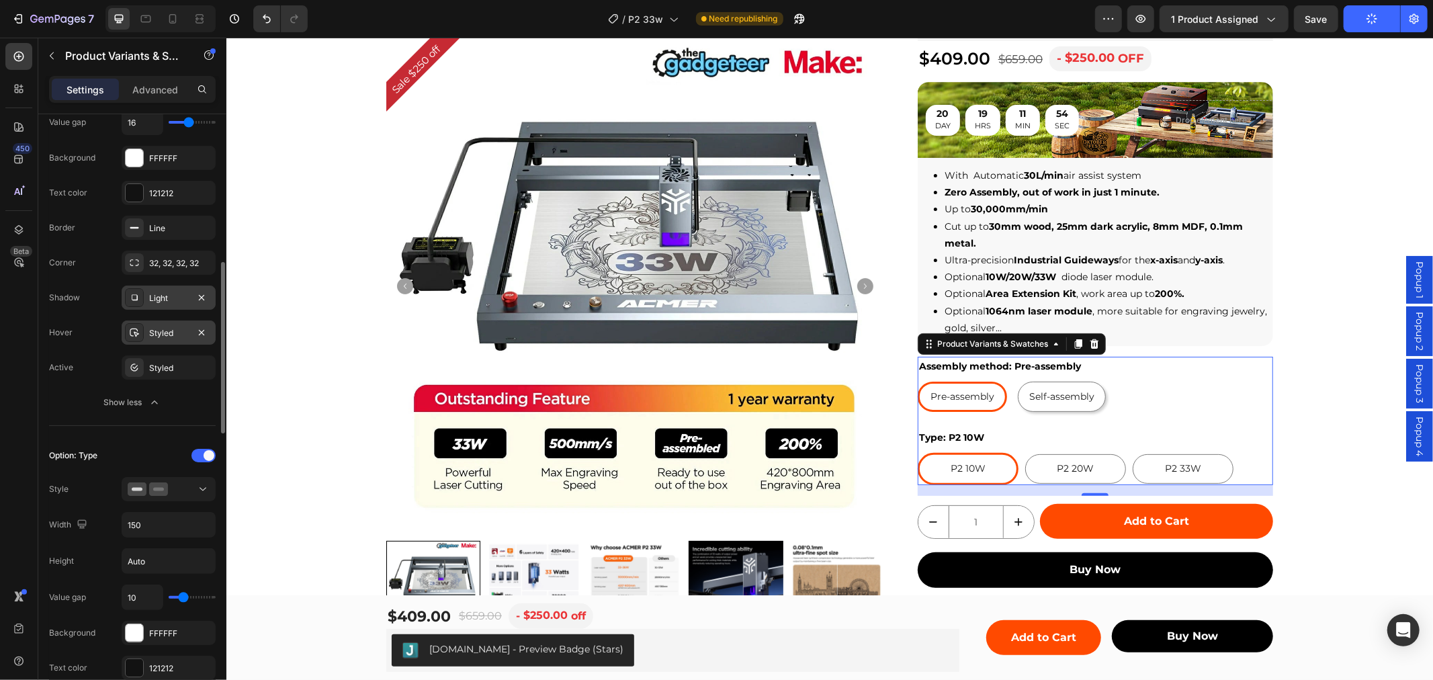
click at [167, 341] on div "Styled" at bounding box center [169, 332] width 94 height 24
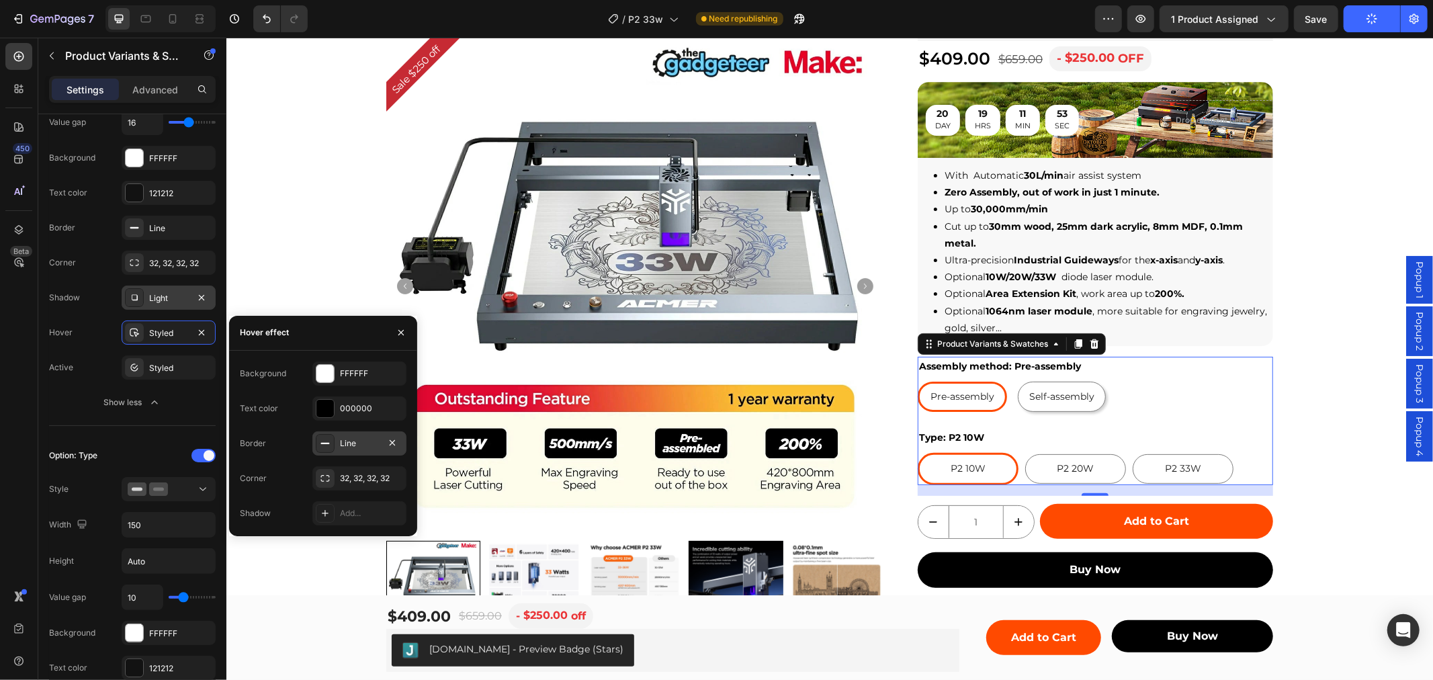
click at [335, 437] on div "Line" at bounding box center [359, 443] width 94 height 24
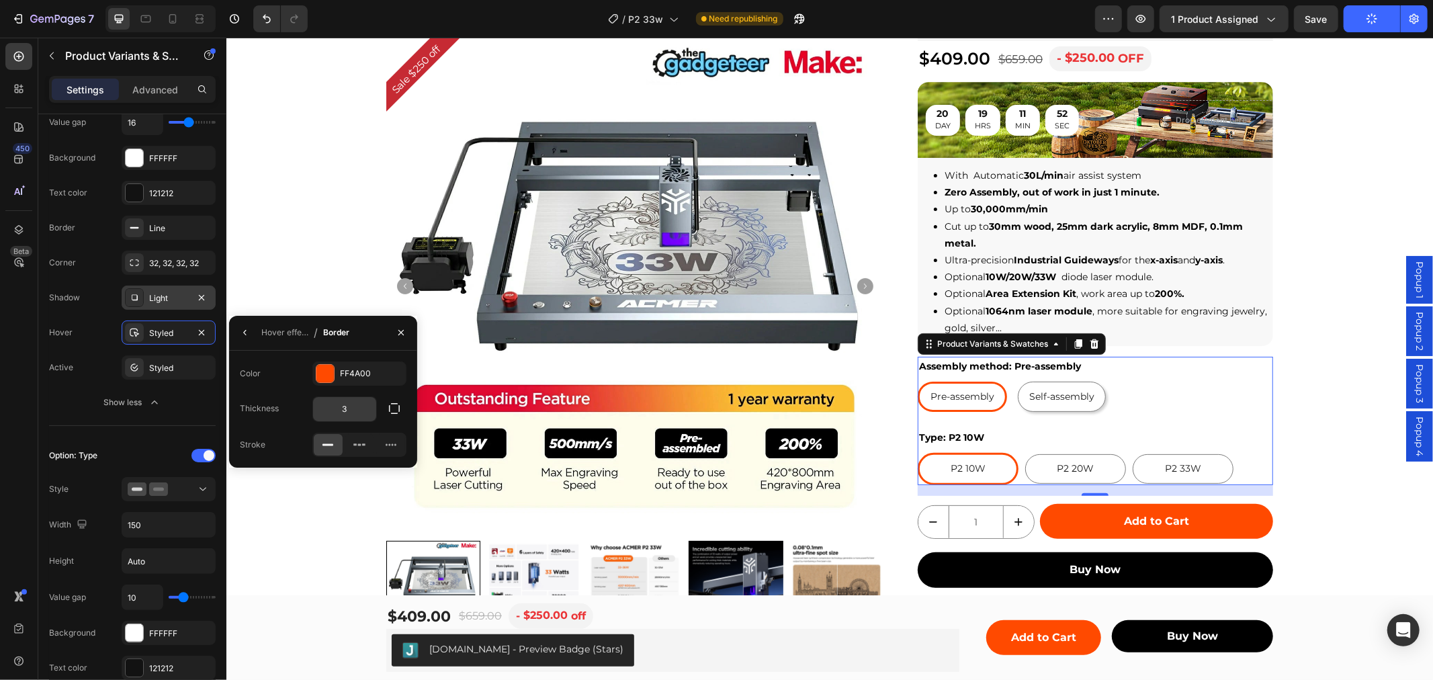
click at [0, 0] on input "3" at bounding box center [0, 0] width 0 height 0
type input "1"
click at [25, 343] on div "450 Beta" at bounding box center [18, 313] width 27 height 540
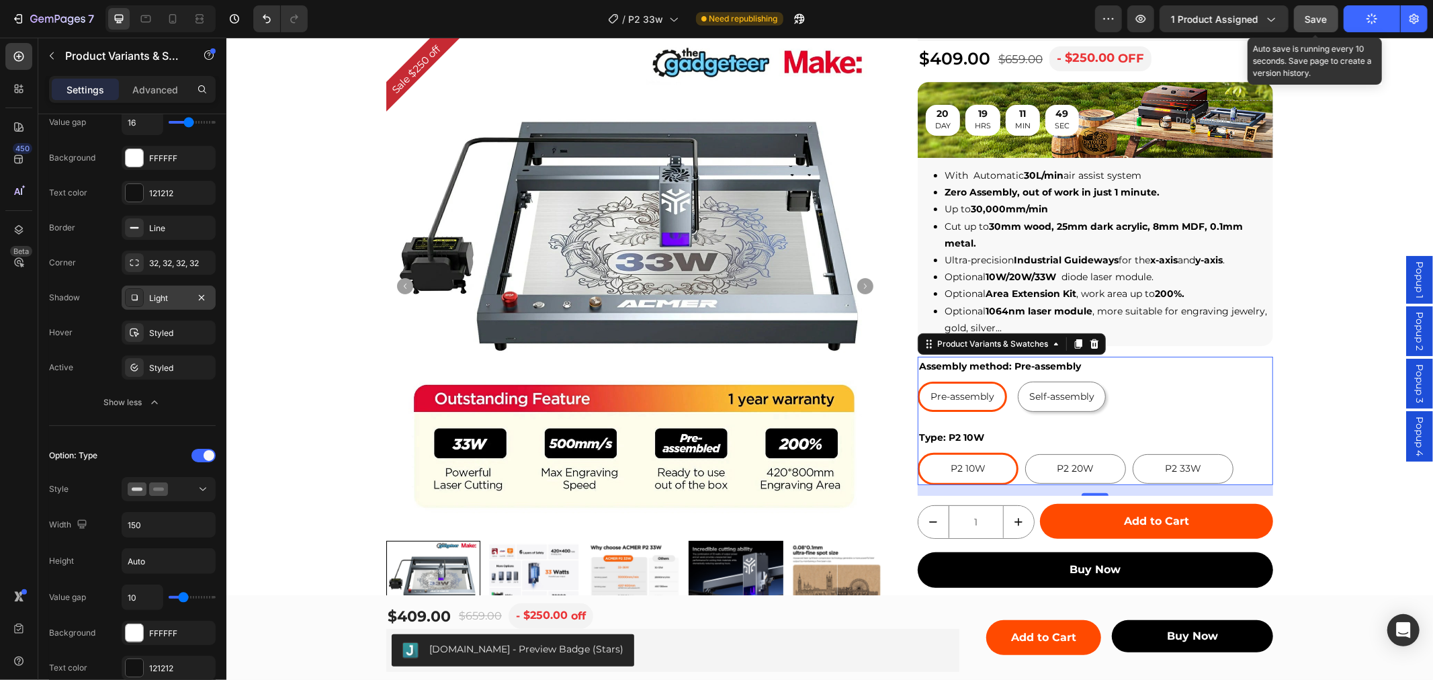
click at [1332, 8] on button "Save" at bounding box center [1316, 18] width 44 height 27
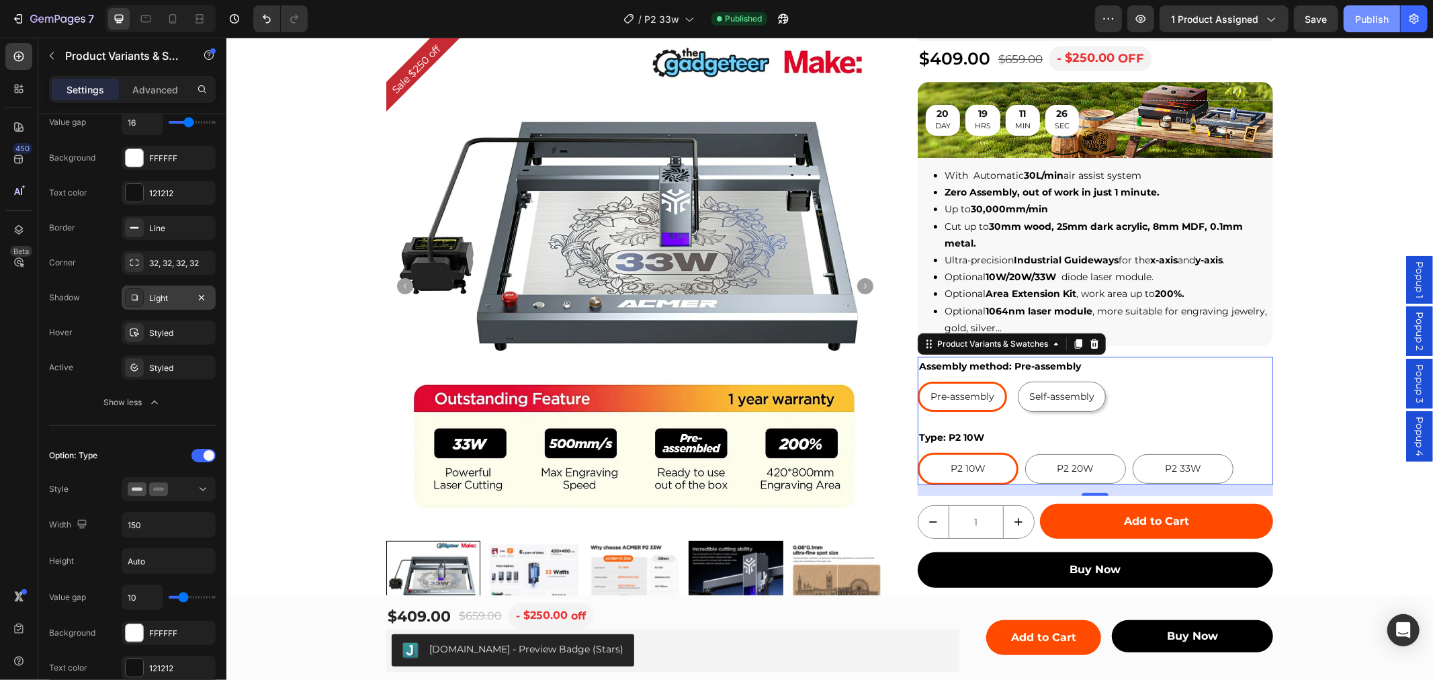
click at [1354, 20] on button "Publish" at bounding box center [1372, 18] width 56 height 27
